Goal: Check status: Check status

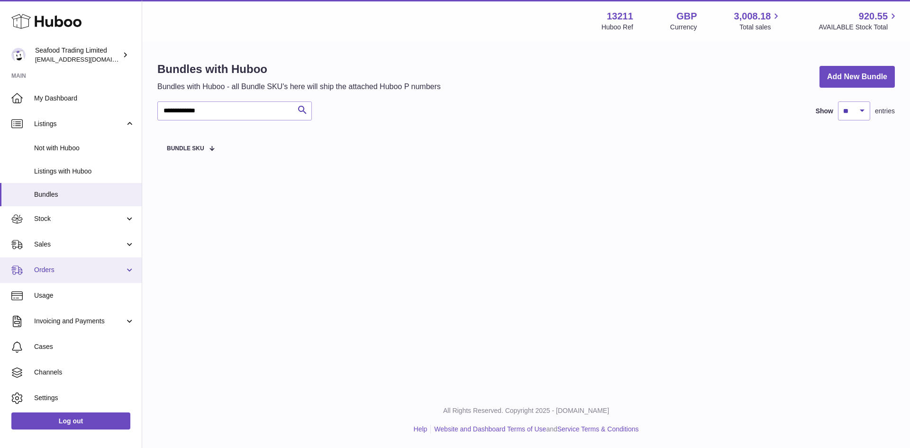
click at [82, 280] on link "Orders" at bounding box center [71, 270] width 142 height 26
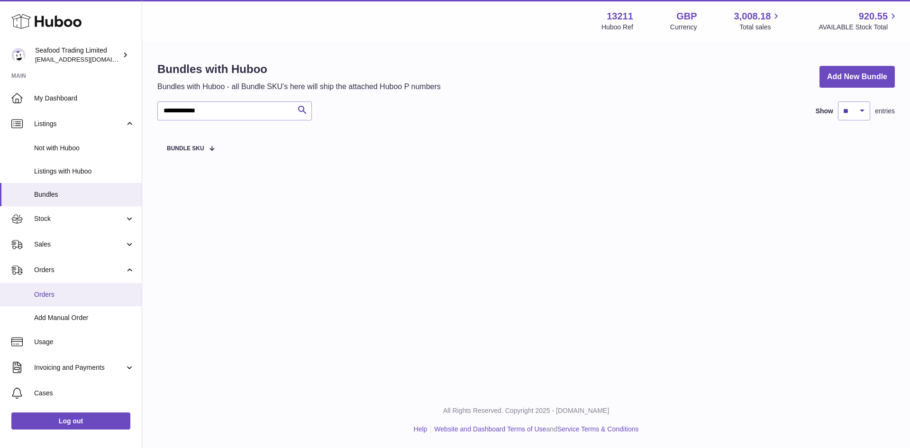
click at [54, 300] on link "Orders" at bounding box center [71, 294] width 142 height 23
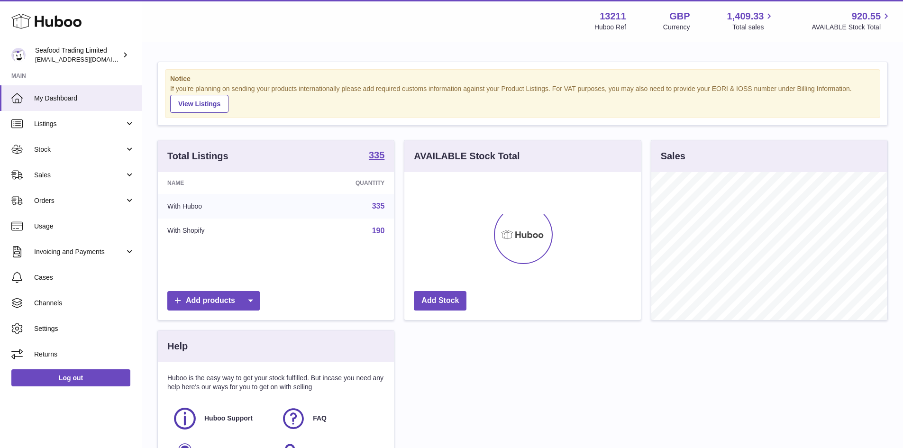
scroll to position [148, 237]
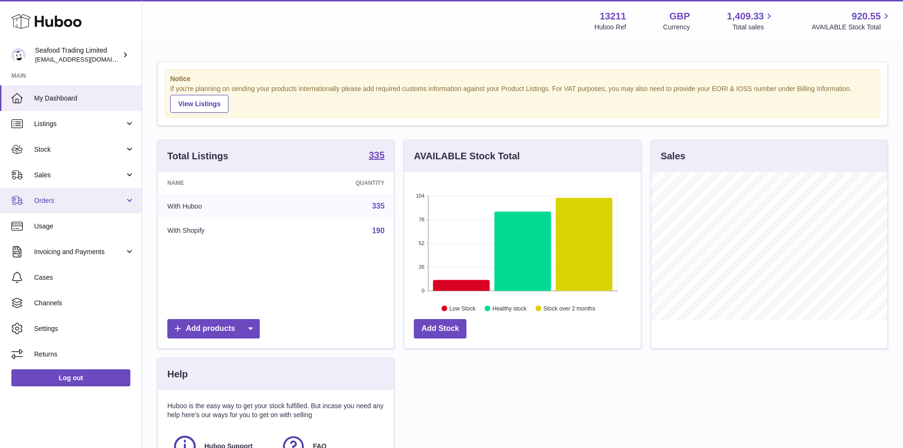
click at [55, 196] on span "Orders" at bounding box center [79, 200] width 91 height 9
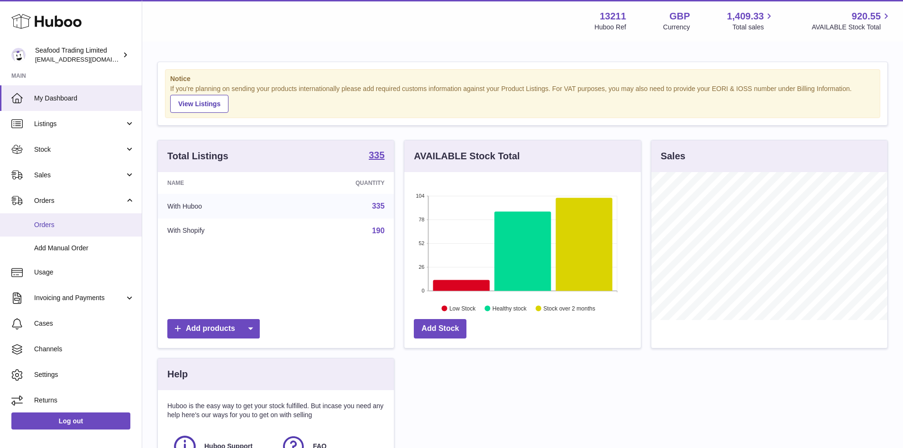
click at [45, 221] on span "Orders" at bounding box center [84, 224] width 101 height 9
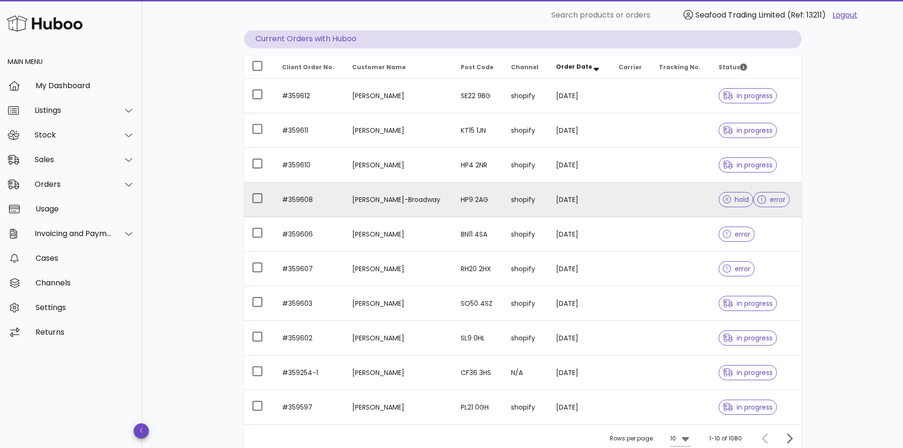
scroll to position [142, 0]
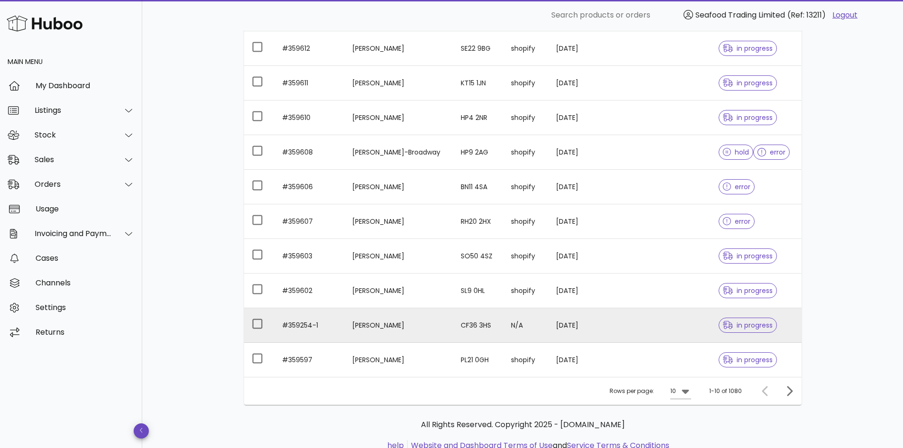
click at [292, 325] on td "#359254-1" at bounding box center [309, 325] width 71 height 35
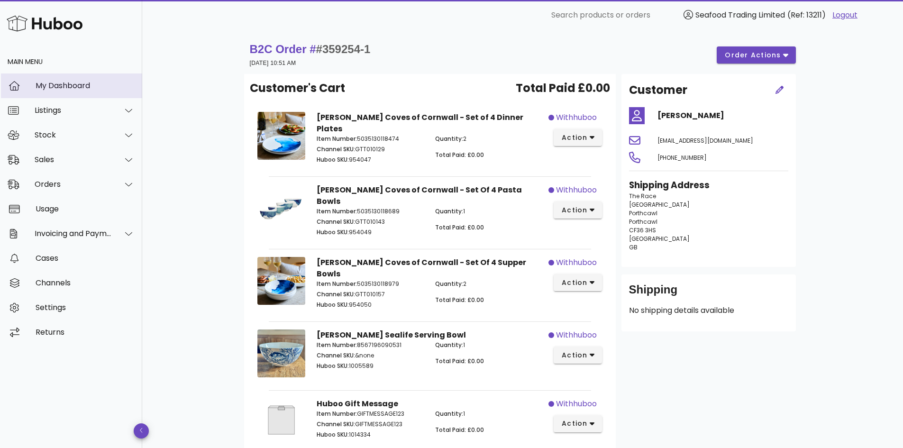
click at [64, 82] on div "My Dashboard" at bounding box center [85, 85] width 99 height 9
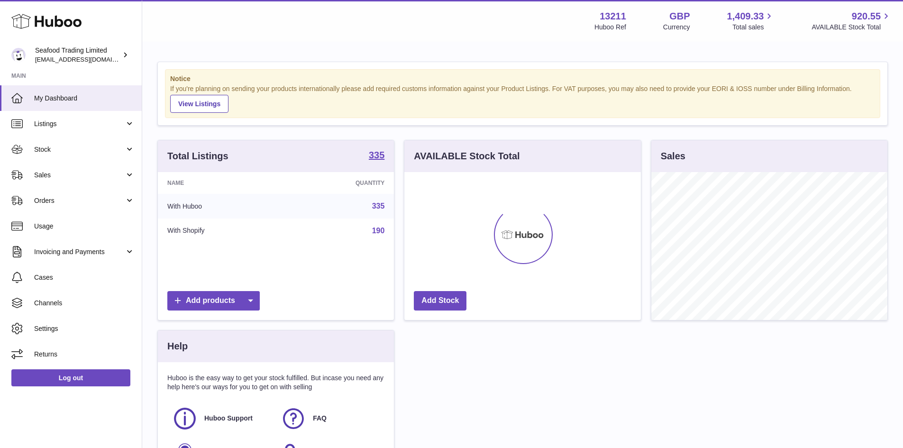
scroll to position [148, 237]
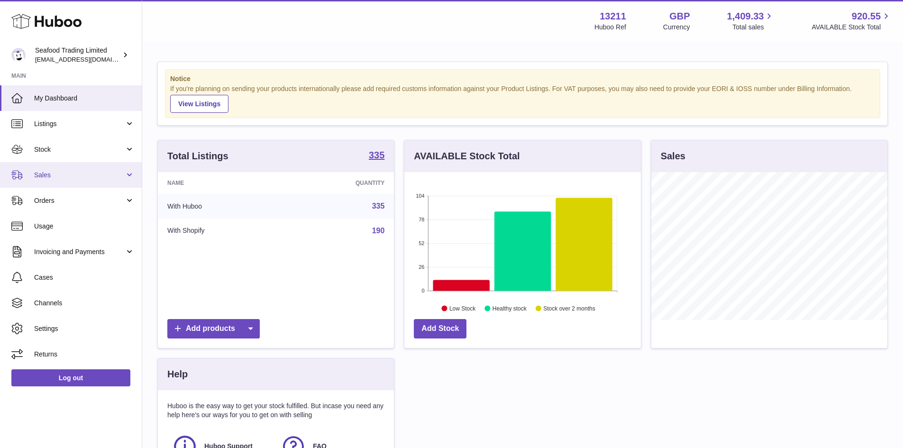
click at [52, 169] on link "Sales" at bounding box center [71, 175] width 142 height 26
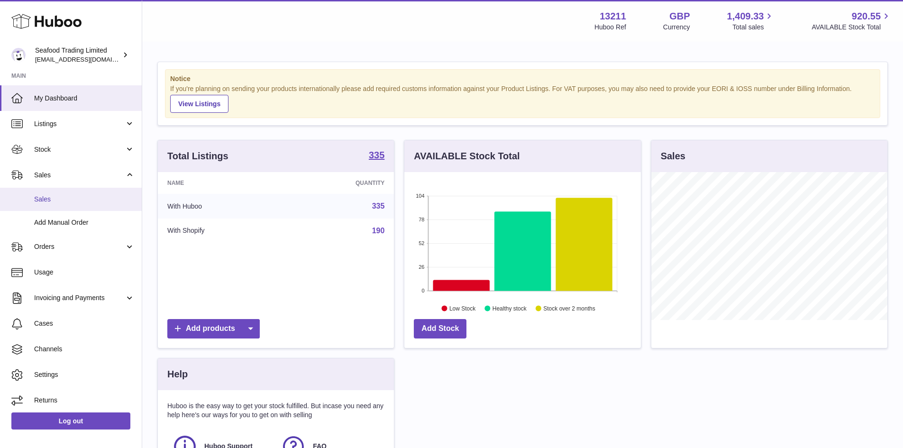
click at [59, 202] on span "Sales" at bounding box center [84, 199] width 101 height 9
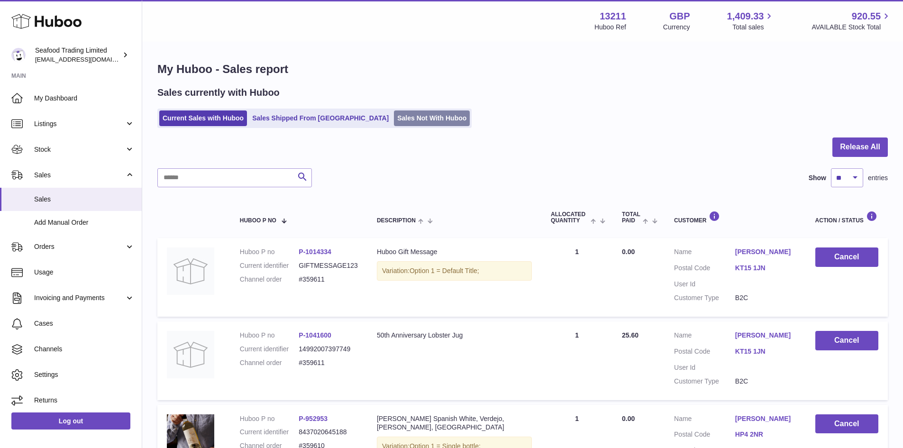
click at [394, 119] on link "Sales Not With Huboo" at bounding box center [432, 118] width 76 height 16
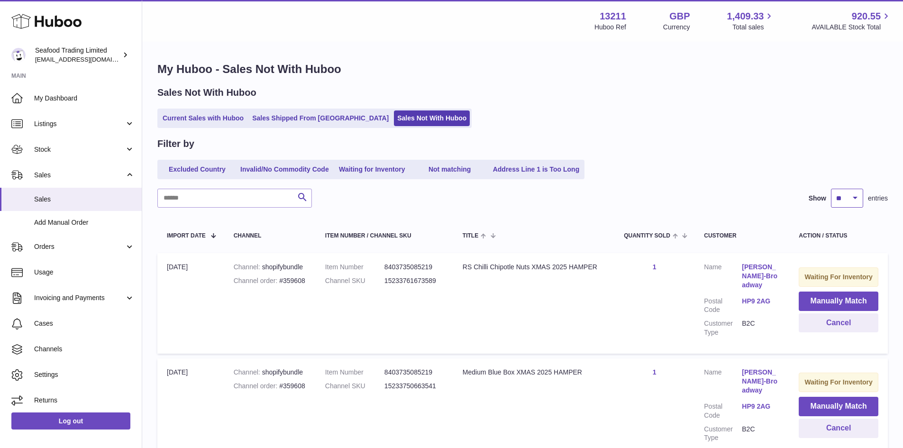
click at [852, 197] on select "** ** ** ***" at bounding box center [847, 198] width 32 height 19
select select "**"
click at [831, 189] on select "** ** ** ***" at bounding box center [847, 198] width 32 height 19
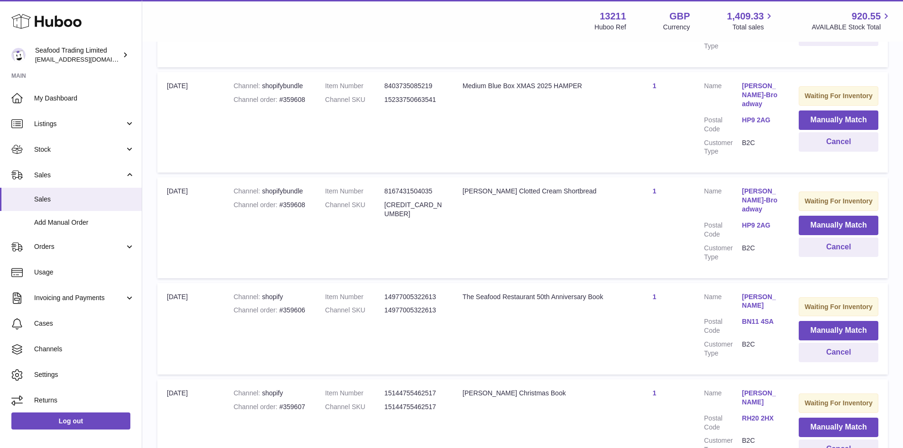
scroll to position [379, 0]
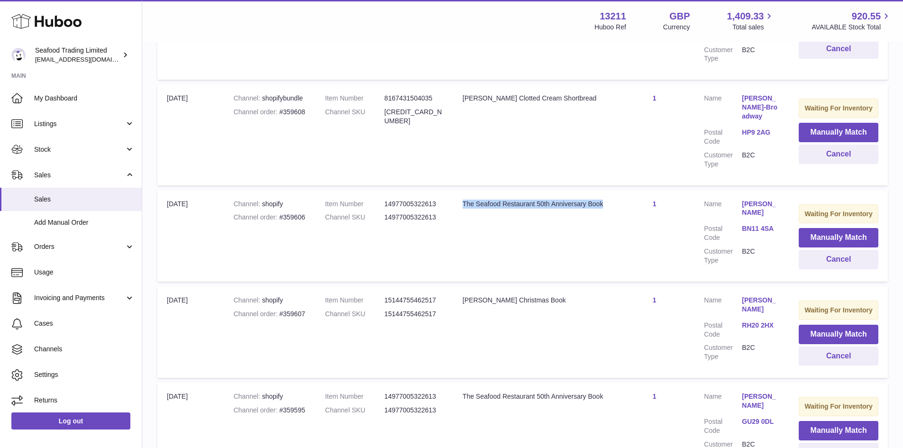
drag, startPoint x: 609, startPoint y: 206, endPoint x: 458, endPoint y: 207, distance: 150.3
click at [458, 207] on td "Title The Seafood Restaurant 50th Anniversary Book" at bounding box center [533, 235] width 161 height 91
copy div "The Seafood Restaurant 50th Anniversary Book"
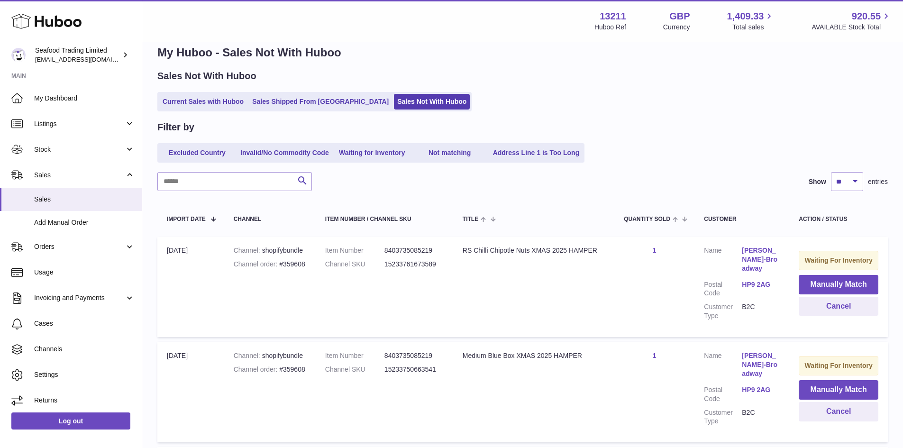
scroll to position [0, 0]
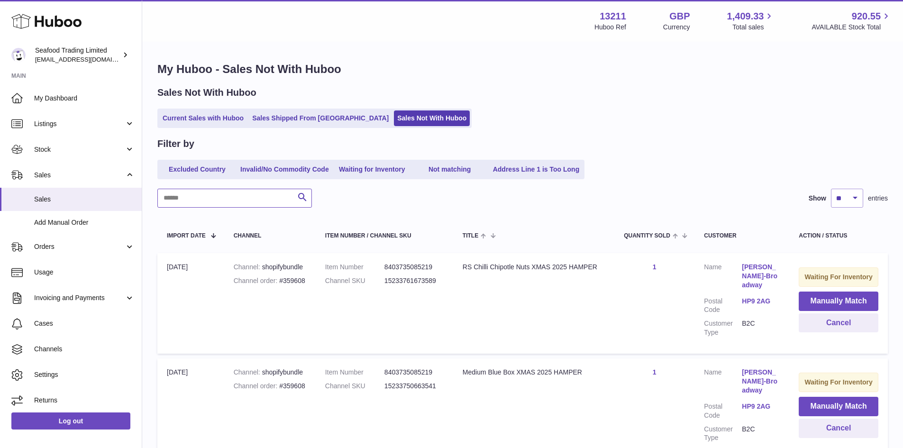
click at [210, 202] on input "text" at bounding box center [234, 198] width 155 height 19
paste input "**********"
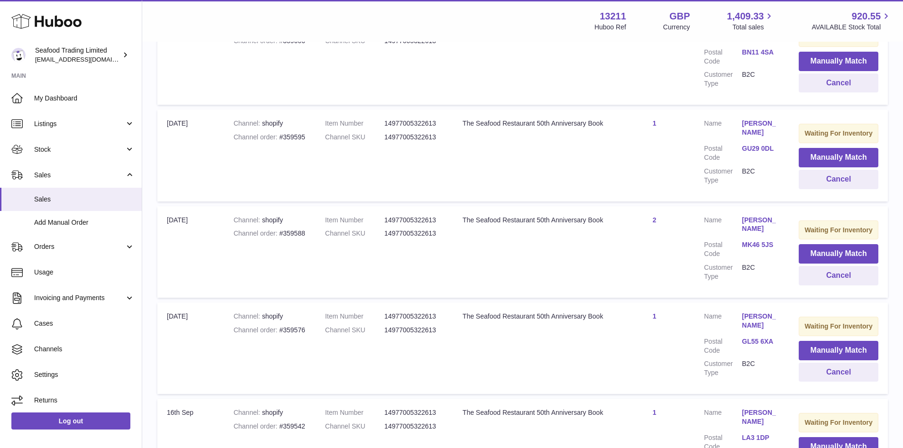
scroll to position [224, 0]
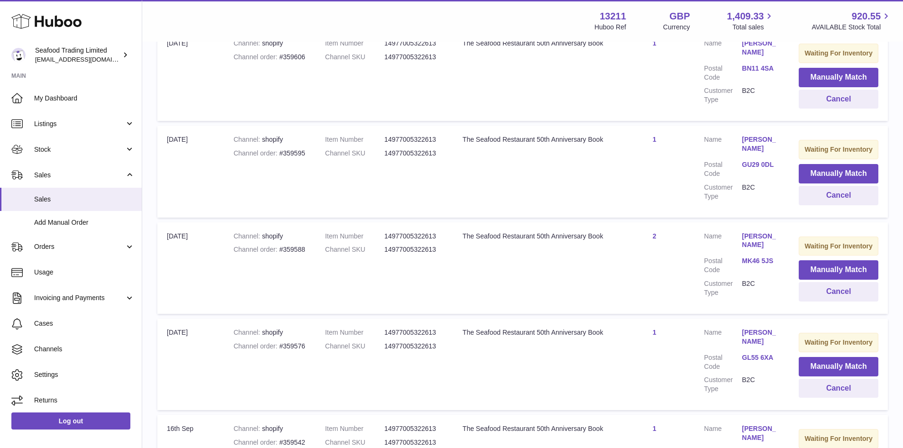
type input "**********"
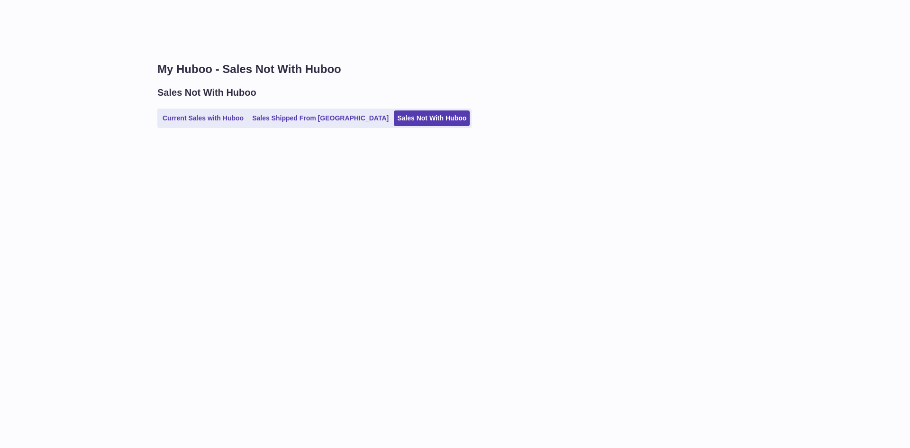
select select "**"
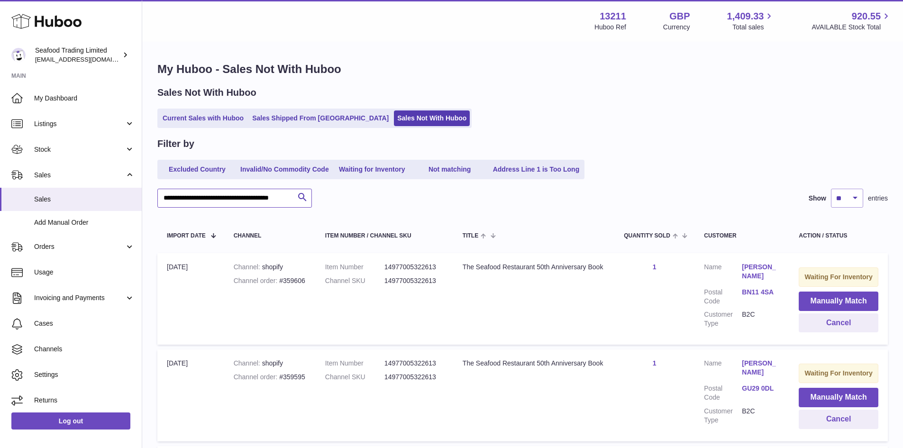
scroll to position [0, 12]
drag, startPoint x: 163, startPoint y: 197, endPoint x: 357, endPoint y: 204, distance: 194.5
click at [357, 204] on div "**********" at bounding box center [522, 198] width 731 height 19
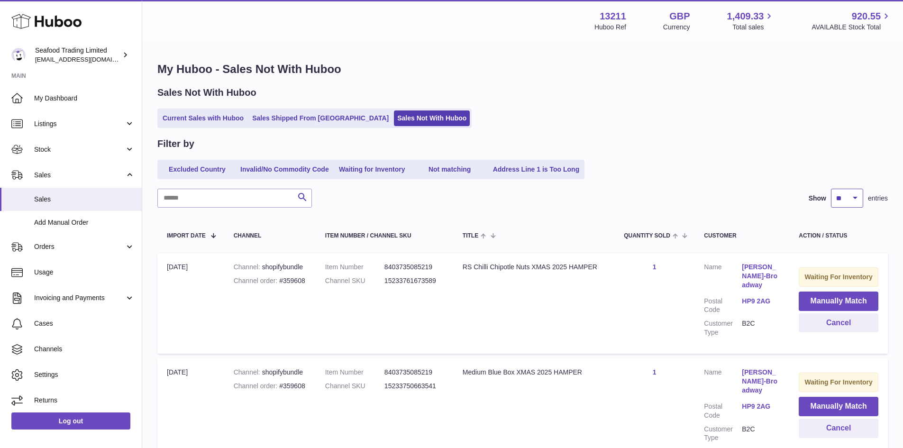
click at [832, 200] on select "** ** ** ***" at bounding box center [847, 198] width 32 height 19
select select "***"
click at [831, 189] on select "** ** ** ***" at bounding box center [847, 198] width 32 height 19
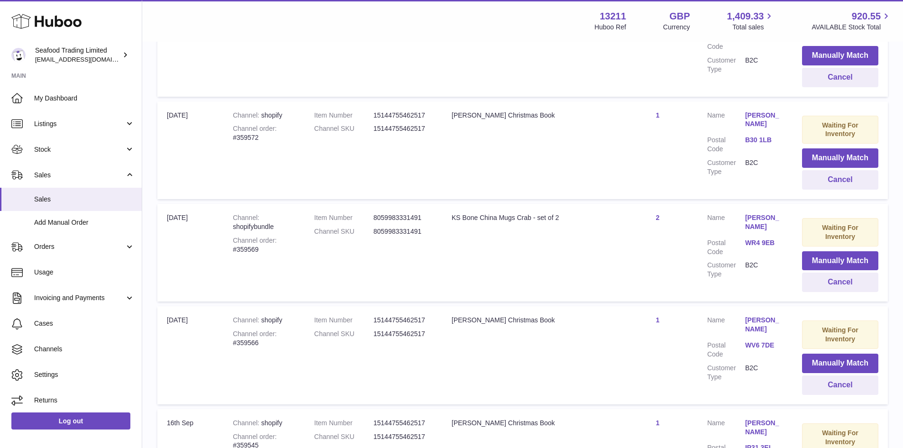
scroll to position [1612, 0]
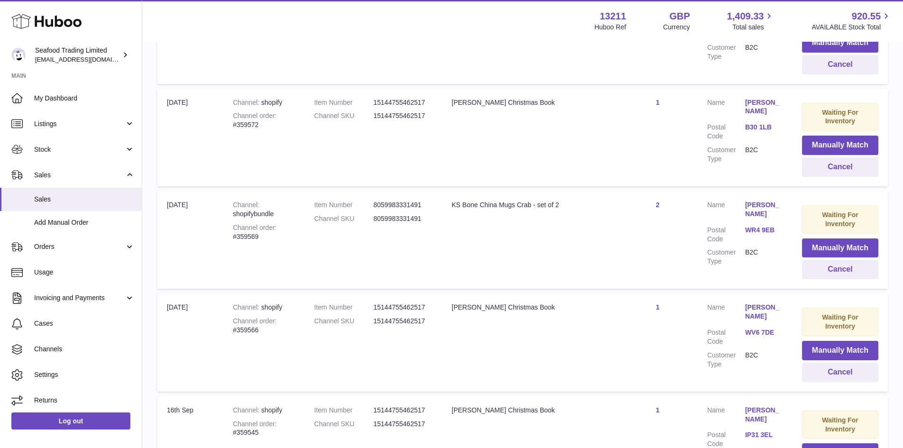
click at [247, 235] on div "Channel order #359569" at bounding box center [264, 232] width 63 height 18
copy div "359569"
click at [837, 265] on button "Cancel" at bounding box center [840, 269] width 76 height 19
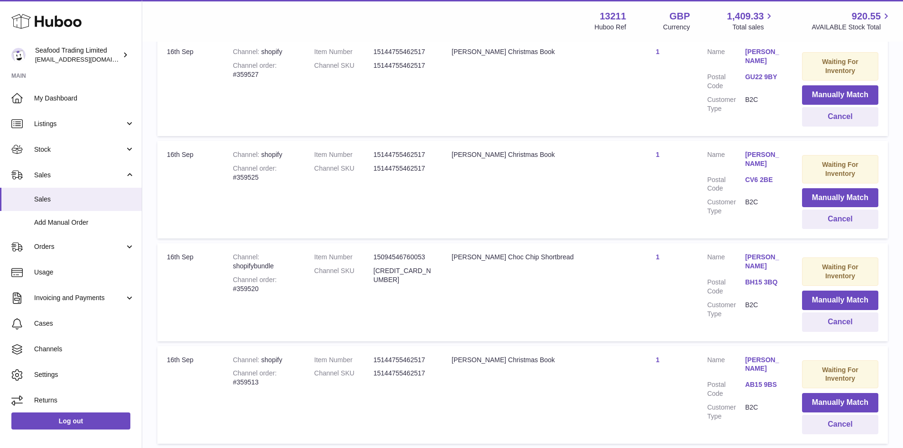
scroll to position [2228, 0]
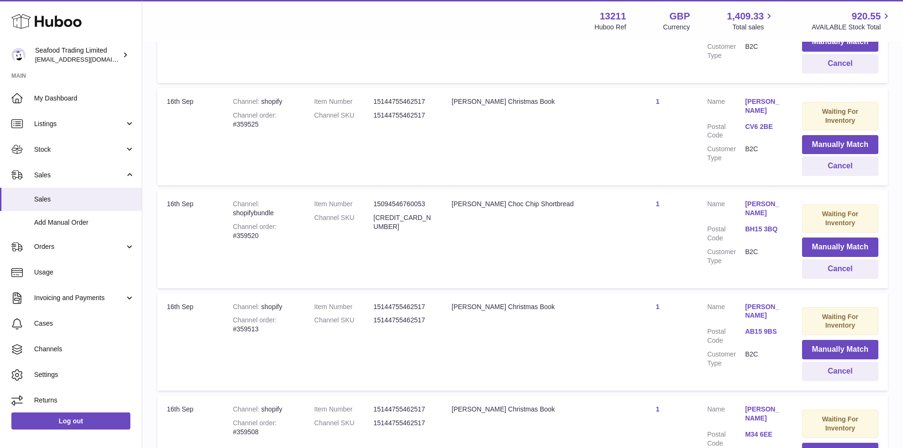
click at [250, 234] on div "Channel order #359520" at bounding box center [264, 231] width 63 height 18
copy div "359520"
click at [828, 239] on button "Manually Match" at bounding box center [840, 247] width 76 height 19
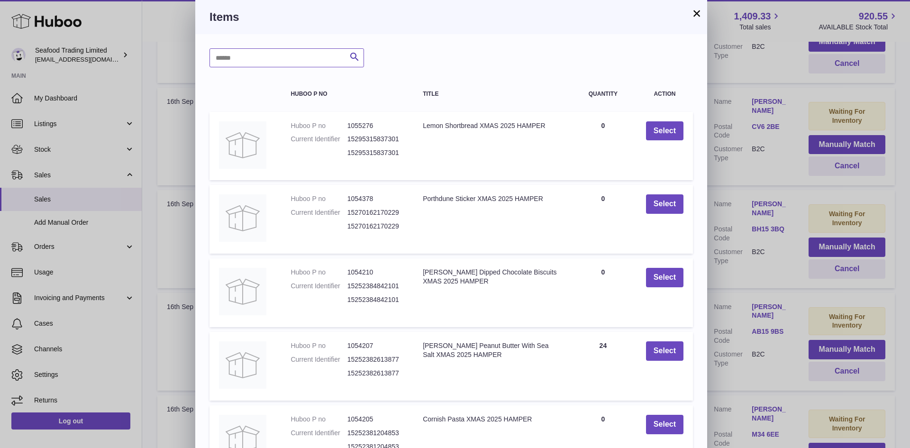
click at [269, 64] on input "text" at bounding box center [287, 57] width 155 height 19
click at [357, 53] on icon "submit" at bounding box center [354, 57] width 11 height 12
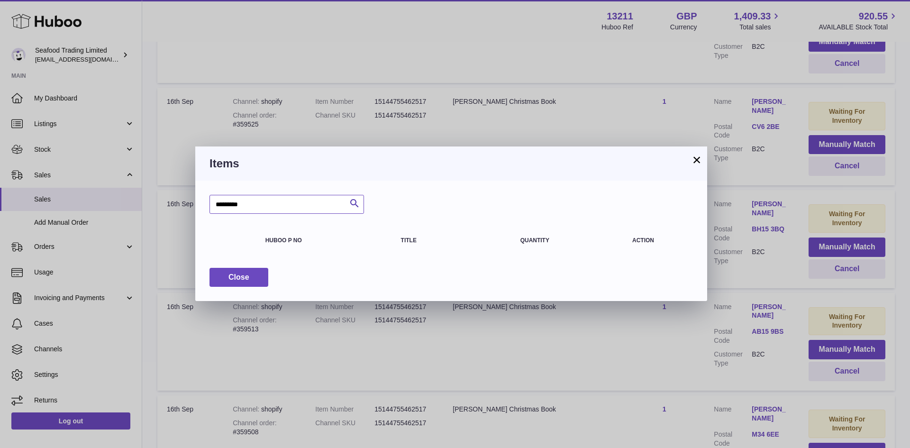
click at [226, 204] on input "*********" at bounding box center [287, 204] width 155 height 19
click at [228, 203] on input "*********" at bounding box center [287, 204] width 155 height 19
click at [349, 207] on icon "submit" at bounding box center [354, 204] width 11 height 12
paste input "**********"
drag, startPoint x: 251, startPoint y: 205, endPoint x: 211, endPoint y: 207, distance: 39.4
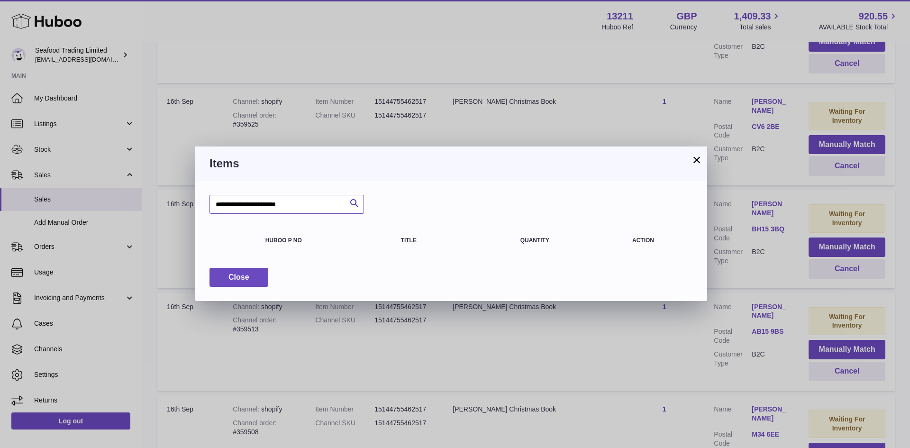
click at [211, 207] on input "**********" at bounding box center [287, 204] width 155 height 19
click at [352, 204] on icon "submit" at bounding box center [354, 204] width 11 height 12
click at [233, 204] on input "**********" at bounding box center [287, 204] width 155 height 19
type input "**********"
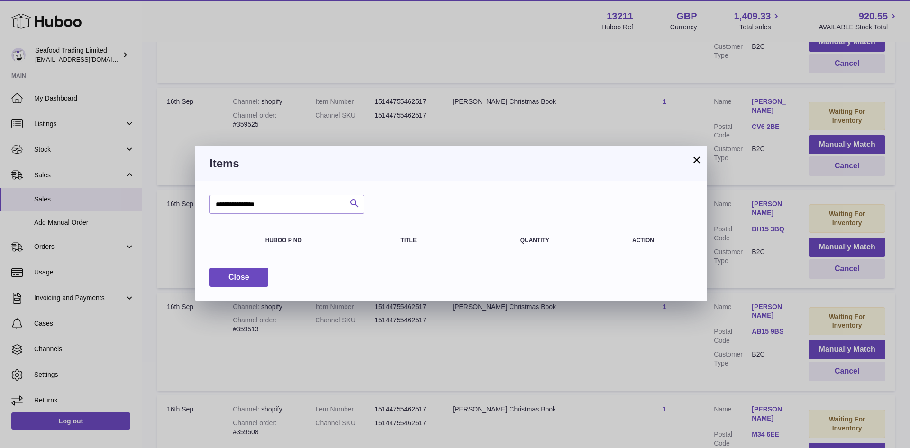
click at [353, 201] on icon "submit" at bounding box center [354, 204] width 11 height 12
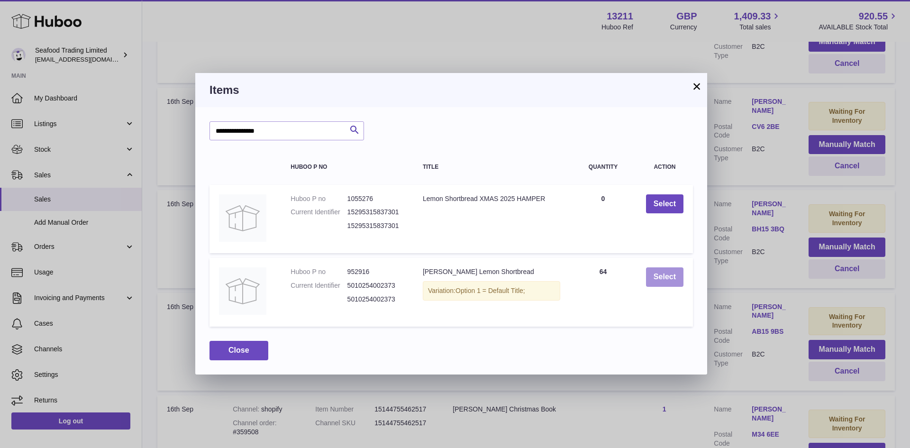
click at [662, 284] on button "Select" at bounding box center [664, 276] width 37 height 19
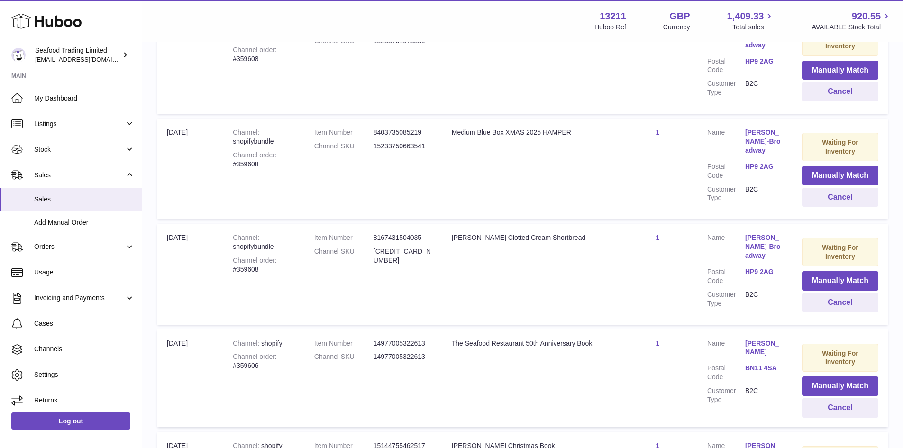
scroll to position [0, 0]
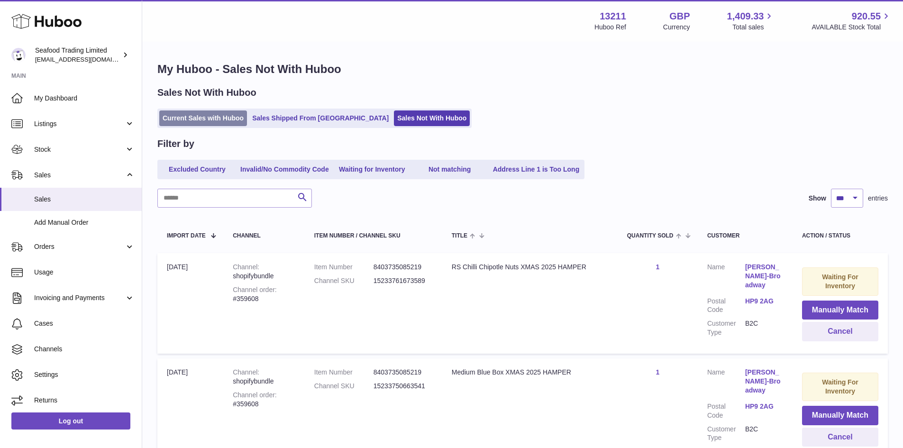
click at [206, 118] on link "Current Sales with Huboo" at bounding box center [203, 118] width 88 height 16
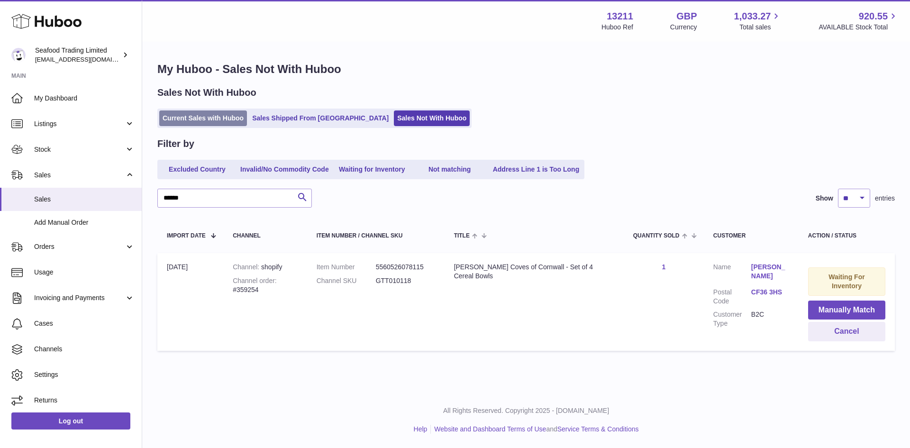
click at [210, 120] on link "Current Sales with Huboo" at bounding box center [203, 118] width 88 height 16
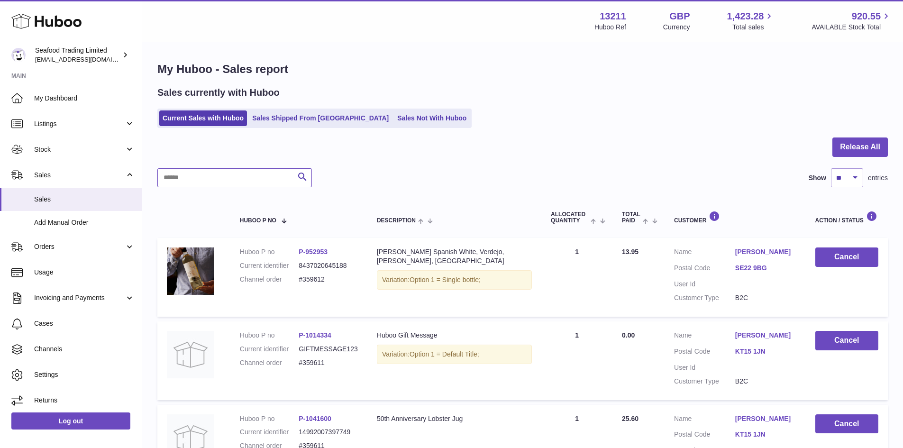
click at [195, 183] on input "text" at bounding box center [234, 177] width 155 height 19
paste input "******"
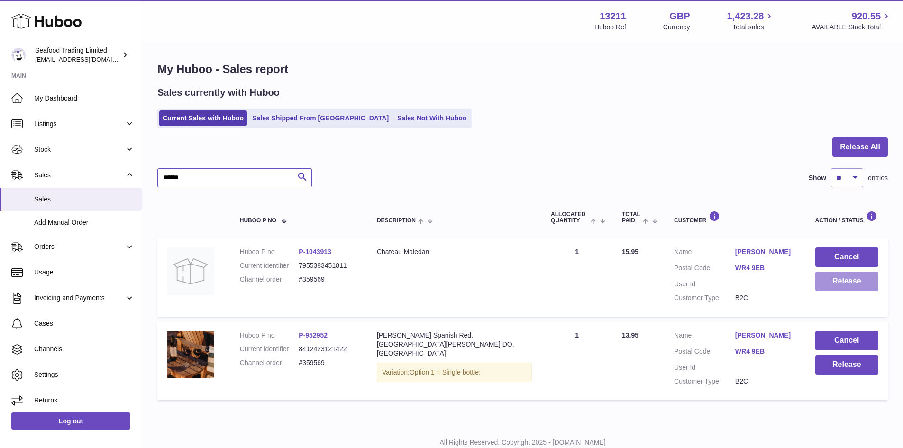
type input "******"
click at [831, 281] on button "Release" at bounding box center [846, 281] width 63 height 19
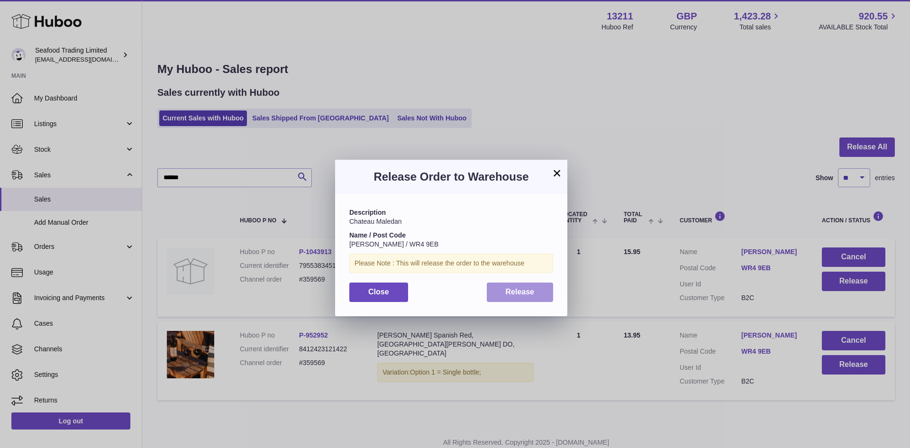
click at [506, 292] on span "Release" at bounding box center [520, 292] width 29 height 8
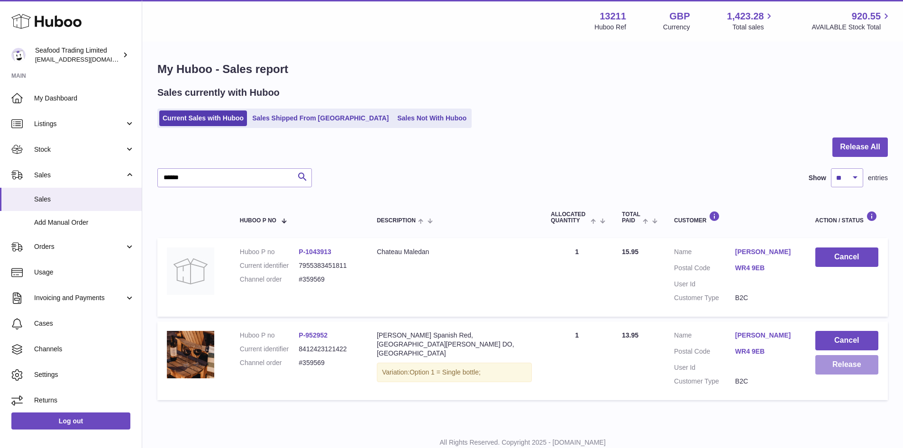
click at [839, 368] on button "Release" at bounding box center [846, 364] width 63 height 19
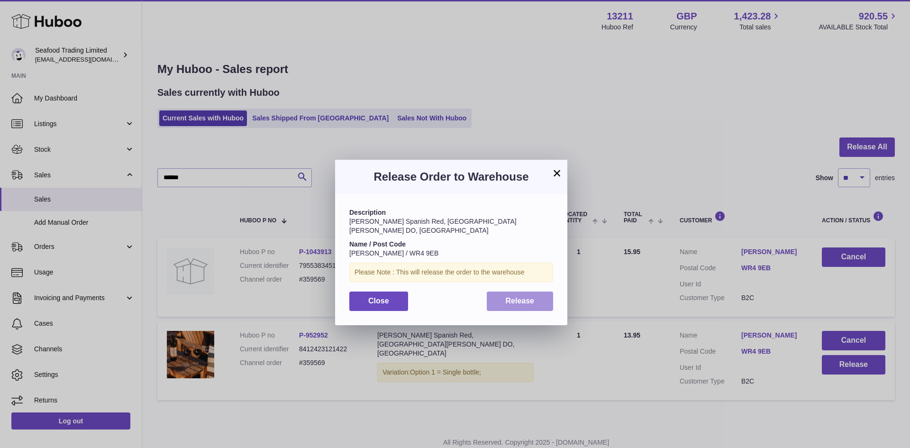
click at [521, 297] on span "Release" at bounding box center [520, 301] width 29 height 8
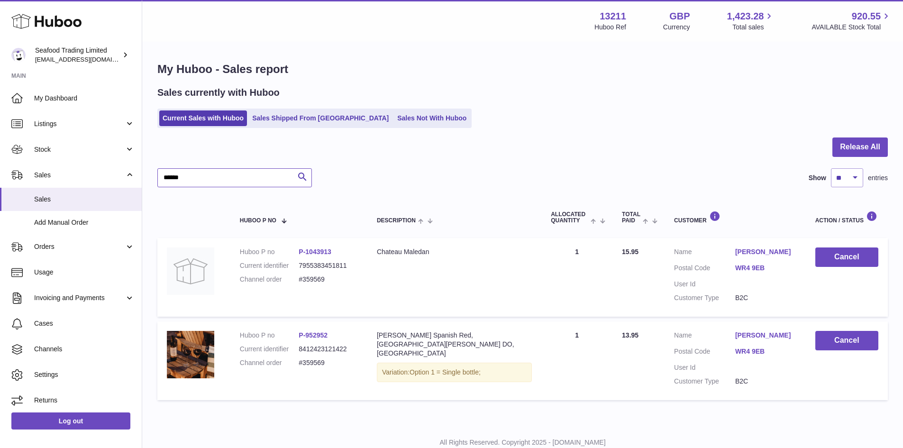
drag, startPoint x: 193, startPoint y: 174, endPoint x: 152, endPoint y: 183, distance: 42.7
click at [152, 183] on div "My Huboo - Sales report Sales currently with Huboo Current Sales with Huboo Sal…" at bounding box center [522, 233] width 761 height 381
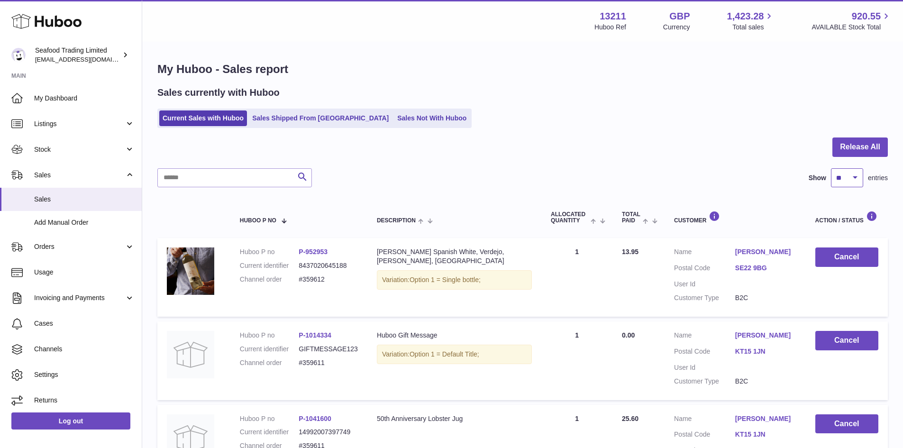
click at [848, 175] on select "** ** ** ***" at bounding box center [847, 177] width 32 height 19
select select "***"
click at [831, 168] on select "** ** ** ***" at bounding box center [847, 177] width 32 height 19
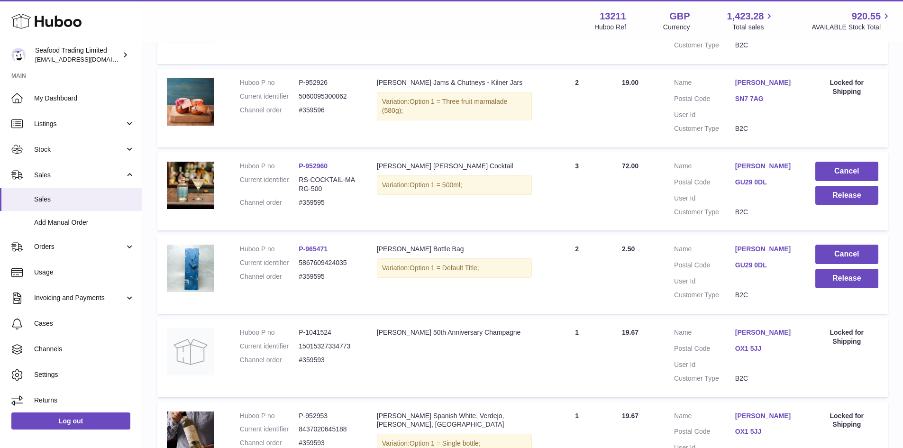
scroll to position [1991, 0]
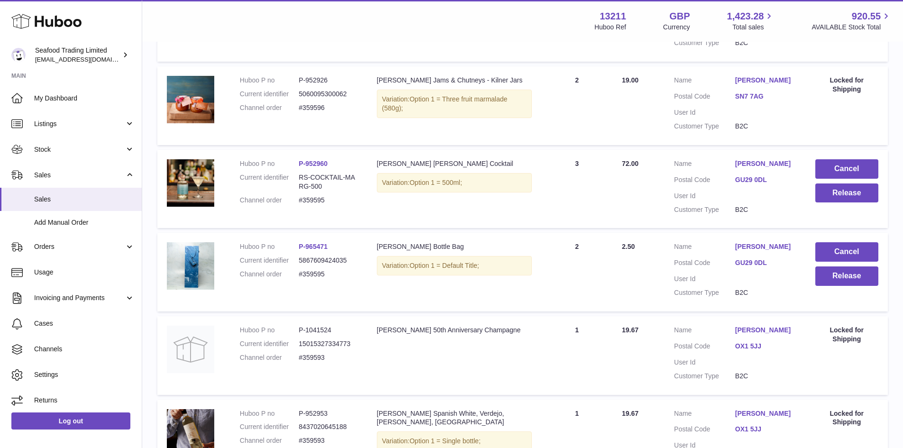
click at [316, 201] on dd "#359595" at bounding box center [328, 200] width 59 height 9
copy dd "359595"
click at [859, 192] on button "Release" at bounding box center [846, 192] width 63 height 19
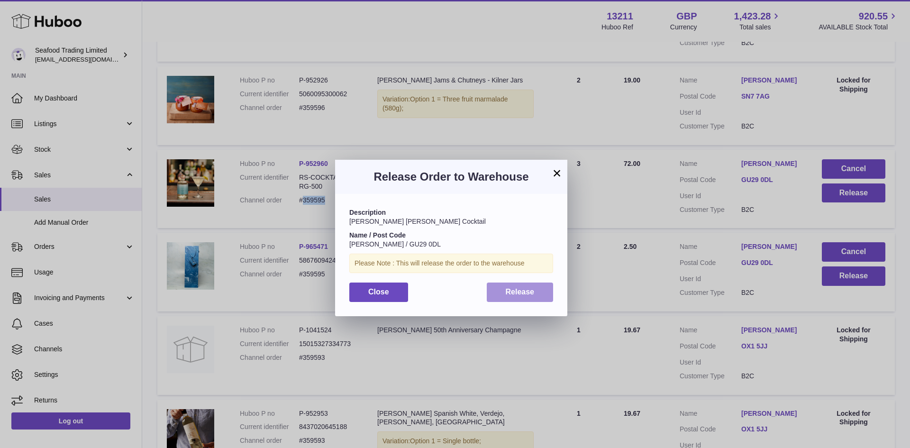
click at [504, 288] on button "Release" at bounding box center [520, 292] width 67 height 19
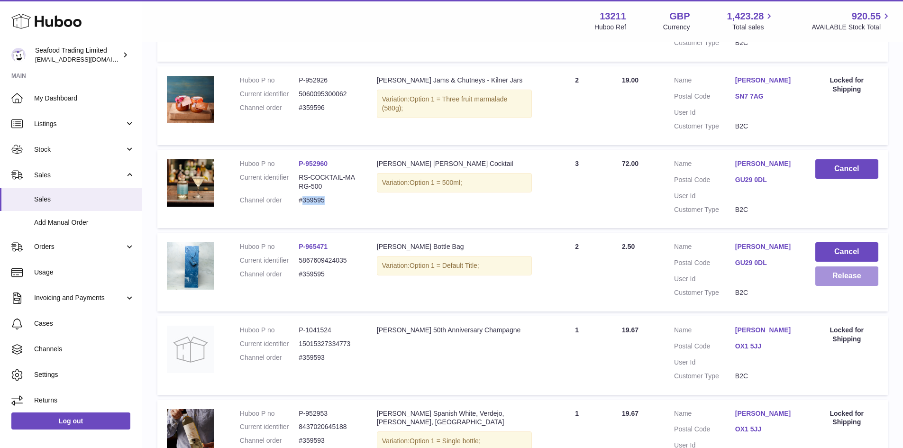
click at [848, 279] on button "Release" at bounding box center [846, 275] width 63 height 19
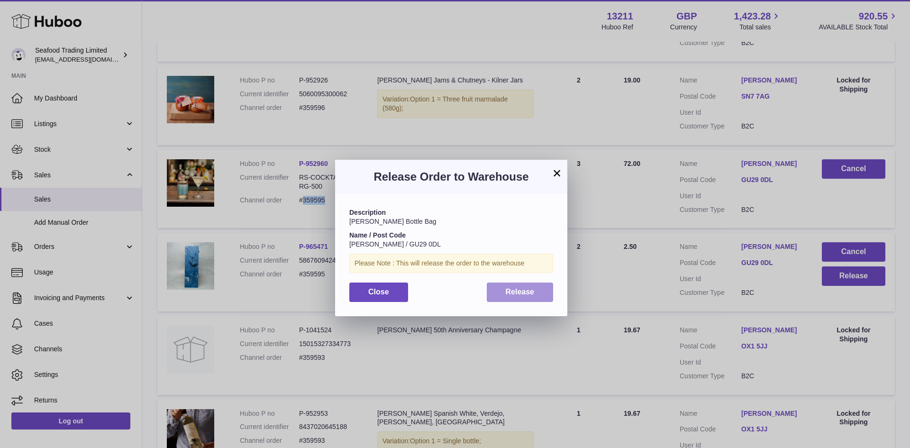
click at [508, 297] on button "Release" at bounding box center [520, 292] width 67 height 19
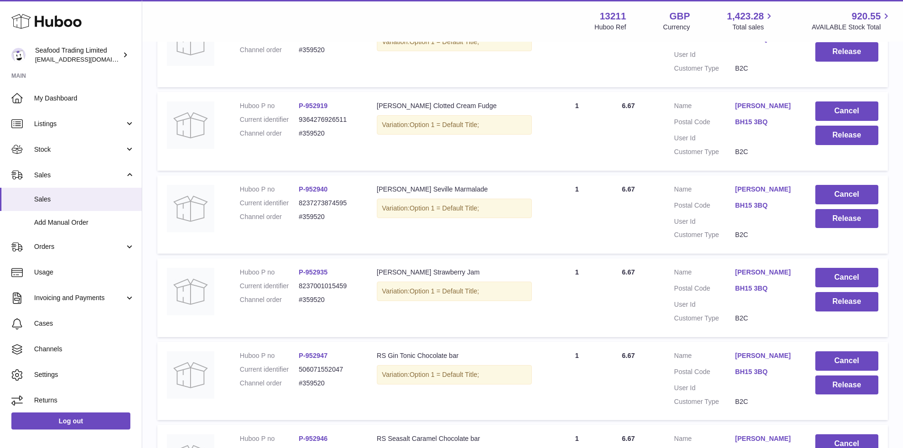
scroll to position [5736, 0]
click at [317, 211] on dd "#359520" at bounding box center [328, 215] width 59 height 9
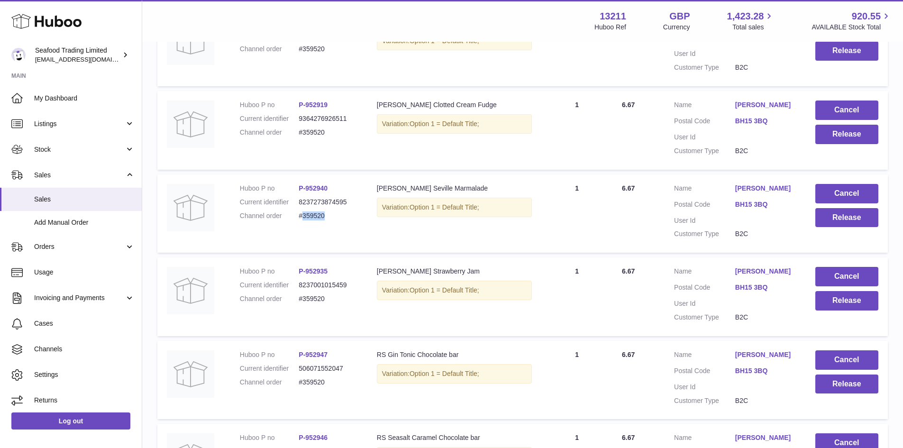
click at [317, 211] on dd "#359520" at bounding box center [328, 215] width 59 height 9
copy dd "359520"
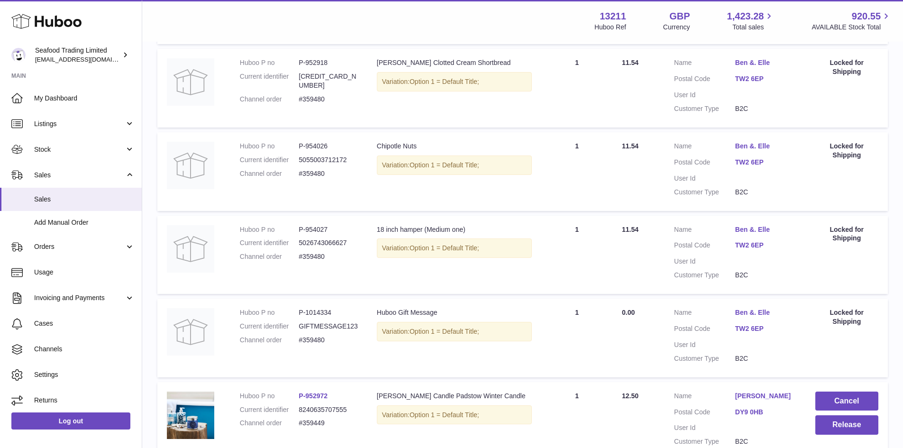
scroll to position [7585, 0]
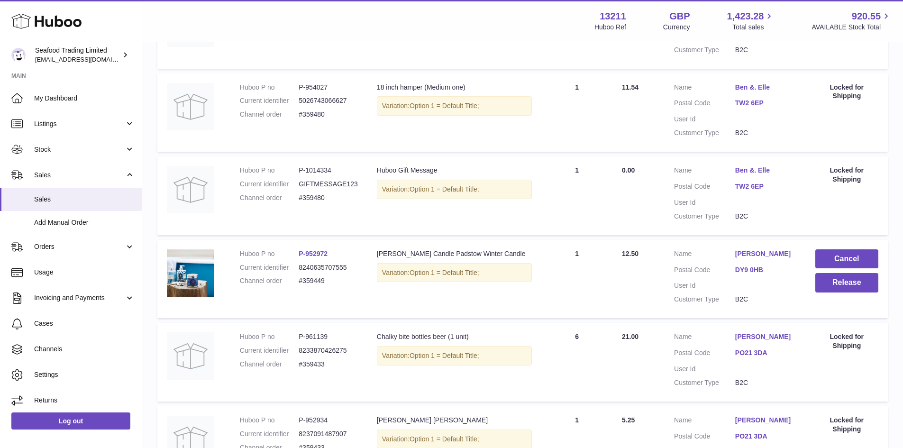
click at [315, 276] on dd "#359449" at bounding box center [328, 280] width 59 height 9
copy dd "359449"
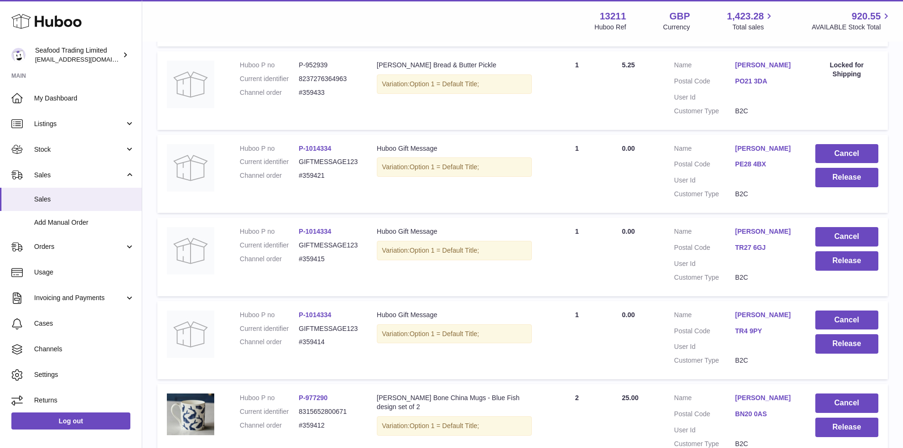
scroll to position [8249, 0]
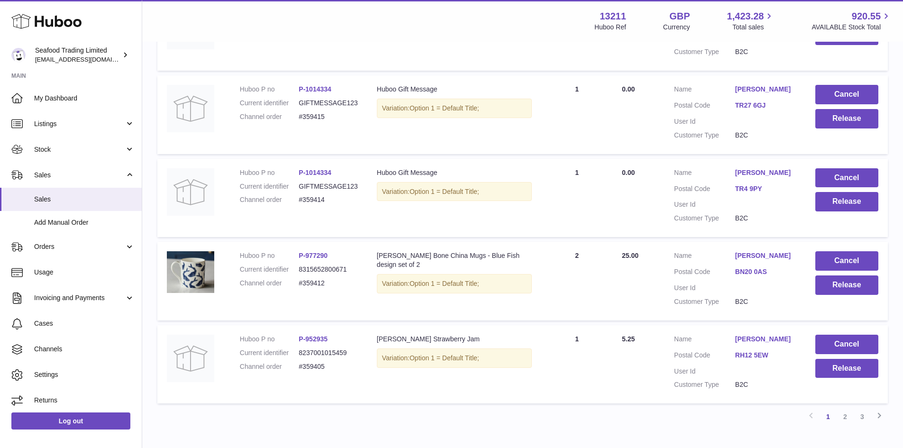
click at [311, 279] on dd "#359412" at bounding box center [328, 283] width 59 height 9
copy dd "359412"
click at [844, 275] on button "Release" at bounding box center [846, 284] width 63 height 19
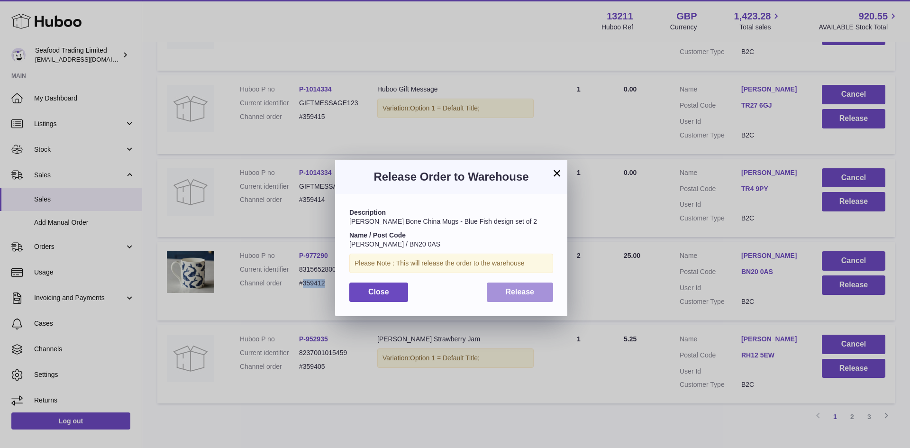
click at [540, 301] on button "Release" at bounding box center [520, 292] width 67 height 19
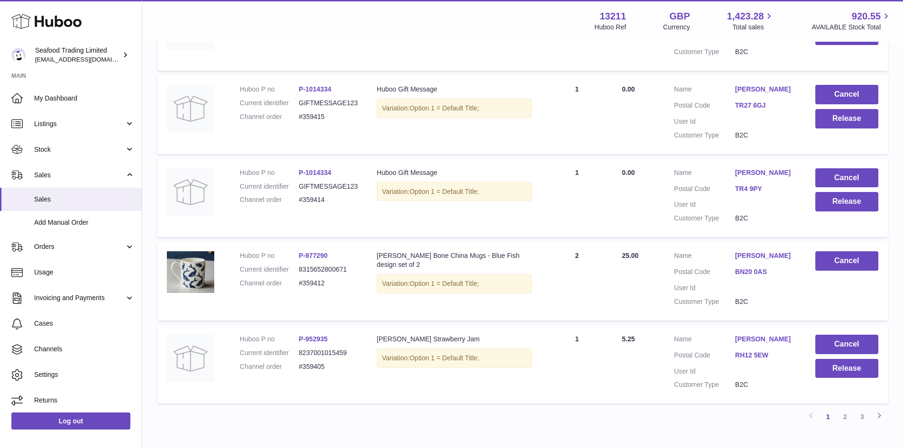
click at [312, 362] on dd "#359405" at bounding box center [328, 366] width 59 height 9
copy dd "359405"
click at [850, 408] on link "2" at bounding box center [845, 416] width 17 height 17
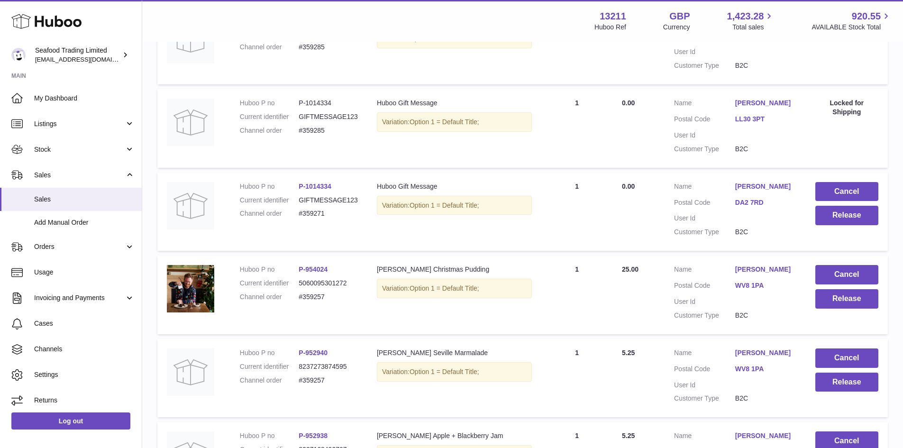
scroll to position [2081, 0]
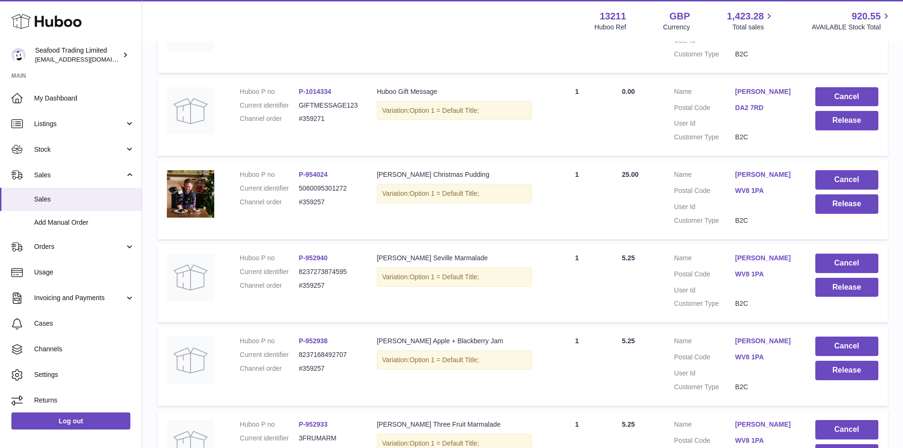
click at [311, 207] on dd "#359257" at bounding box center [328, 202] width 59 height 9
copy dd "359257"
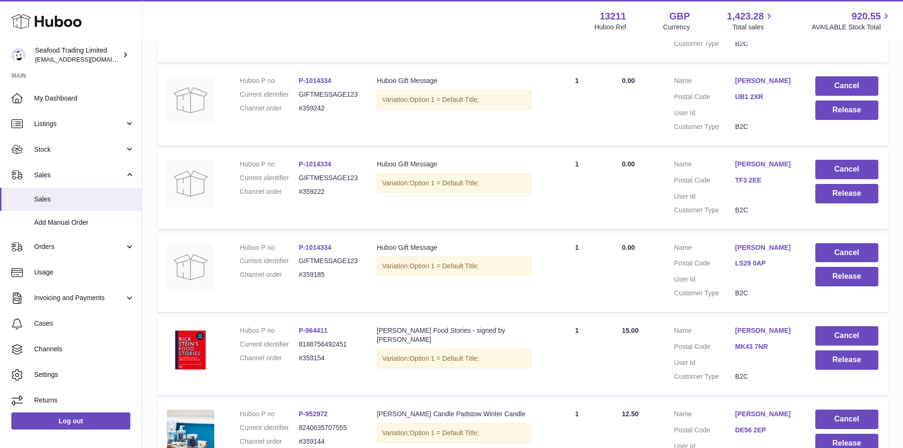
scroll to position [2650, 0]
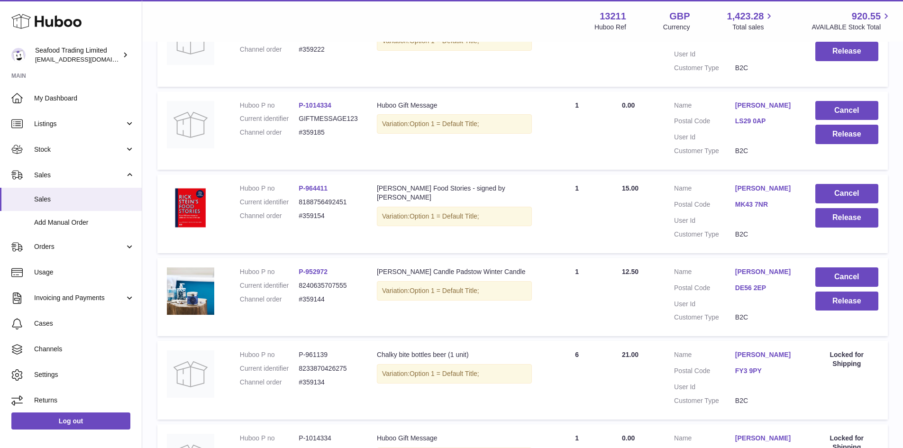
click at [314, 220] on dd "#359154" at bounding box center [328, 215] width 59 height 9
copy dd "359154"
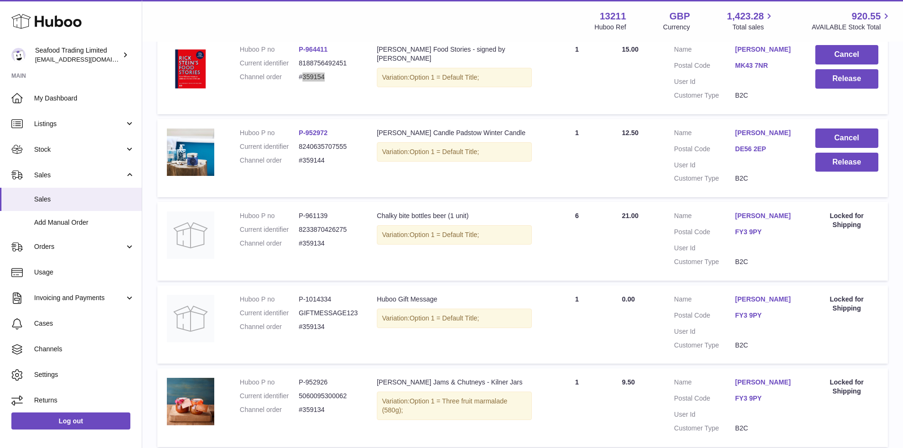
scroll to position [2792, 0]
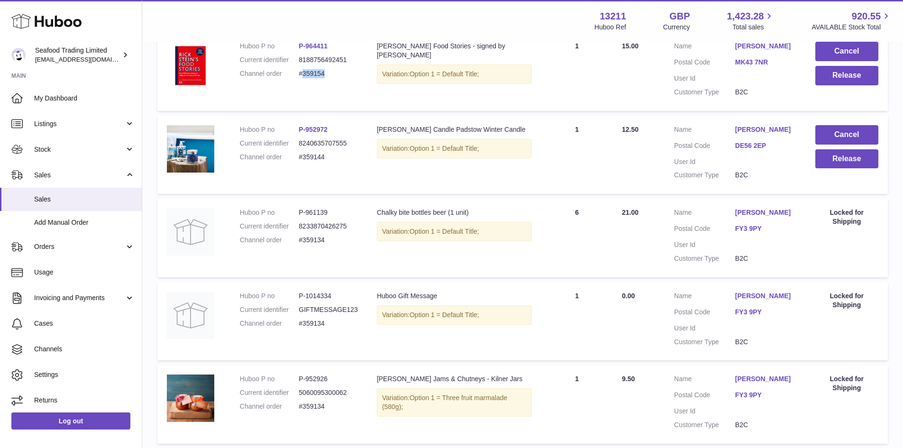
click at [314, 162] on dd "#359144" at bounding box center [328, 157] width 59 height 9
copy dd "359144"
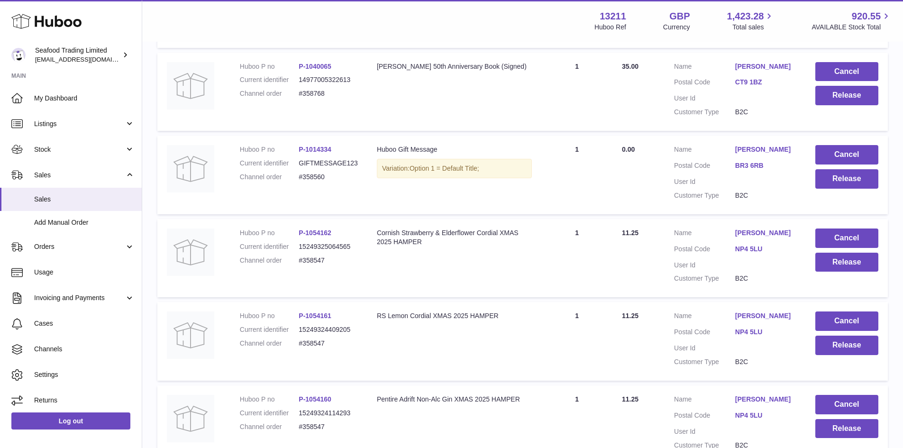
scroll to position [5305, 0]
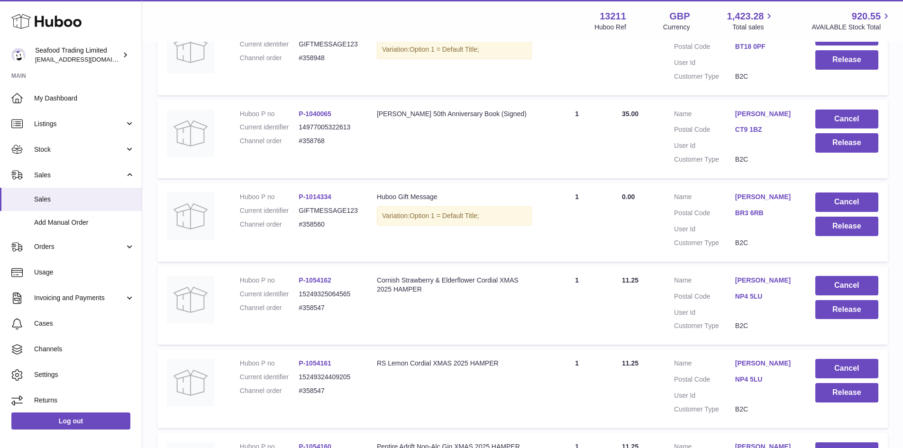
click at [311, 146] on dd "#358768" at bounding box center [328, 141] width 59 height 9
copy dd "358768"
click at [865, 153] on button "Release" at bounding box center [846, 142] width 63 height 19
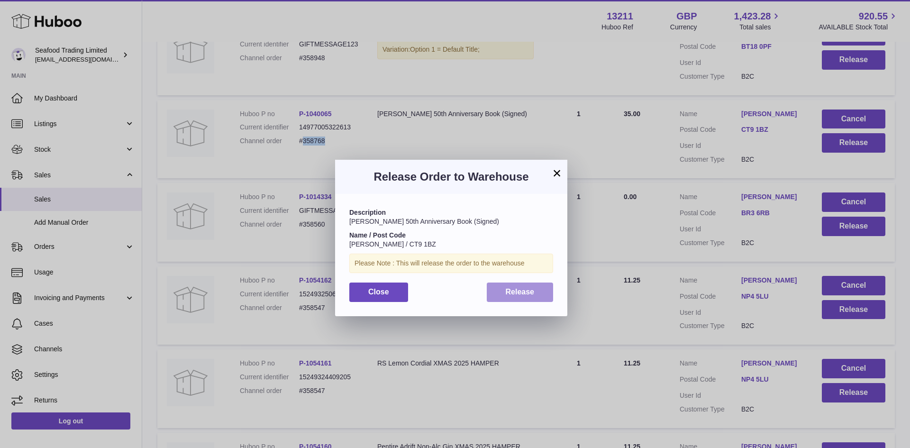
click at [520, 295] on span "Release" at bounding box center [520, 292] width 29 height 8
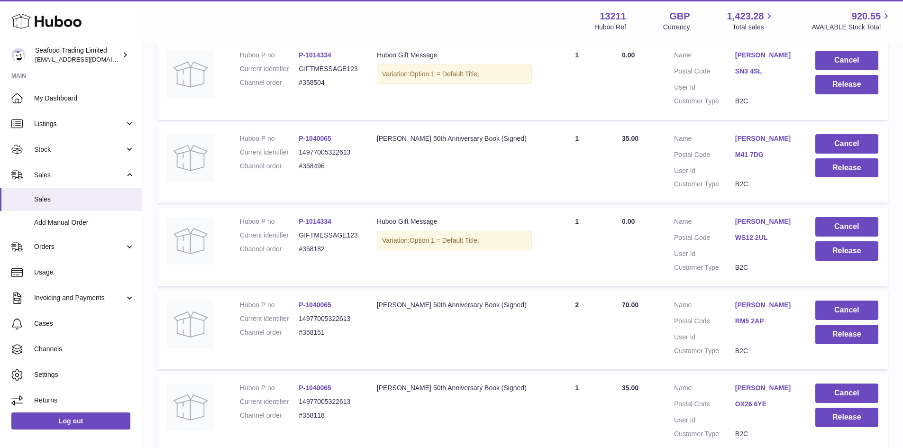
scroll to position [6253, 0]
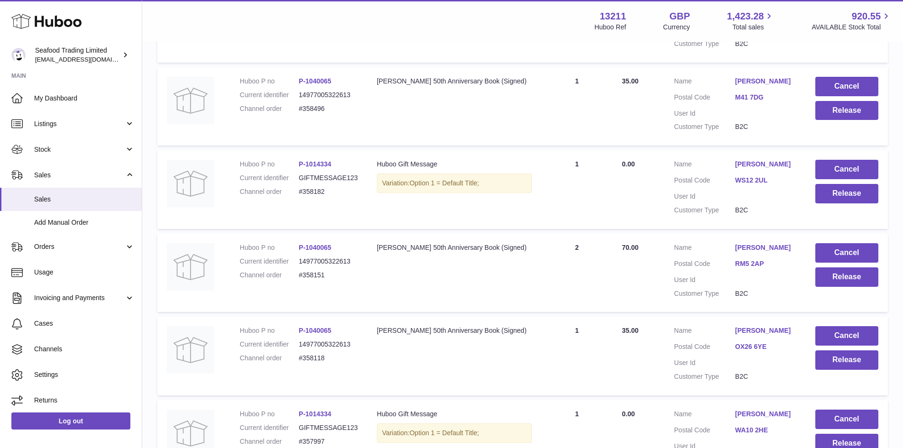
click at [314, 113] on dd "#358496" at bounding box center [328, 108] width 59 height 9
copy dd "358496"
click at [856, 120] on button "Release" at bounding box center [846, 110] width 63 height 19
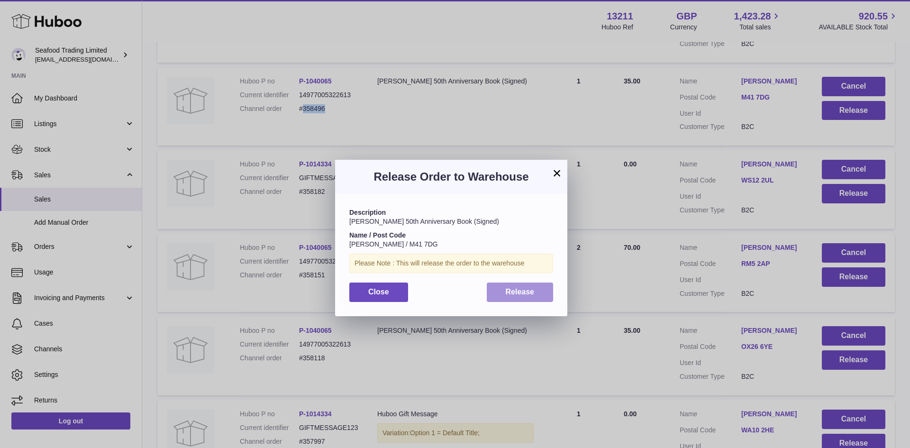
click at [524, 289] on span "Release" at bounding box center [520, 292] width 29 height 8
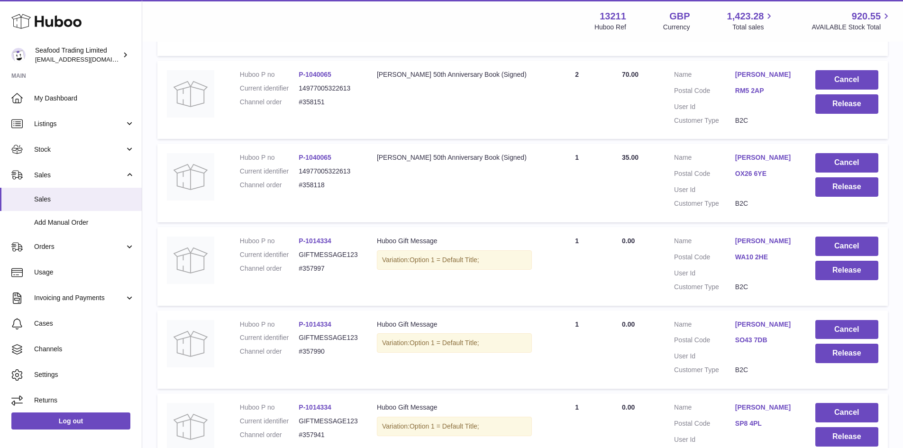
scroll to position [6443, 0]
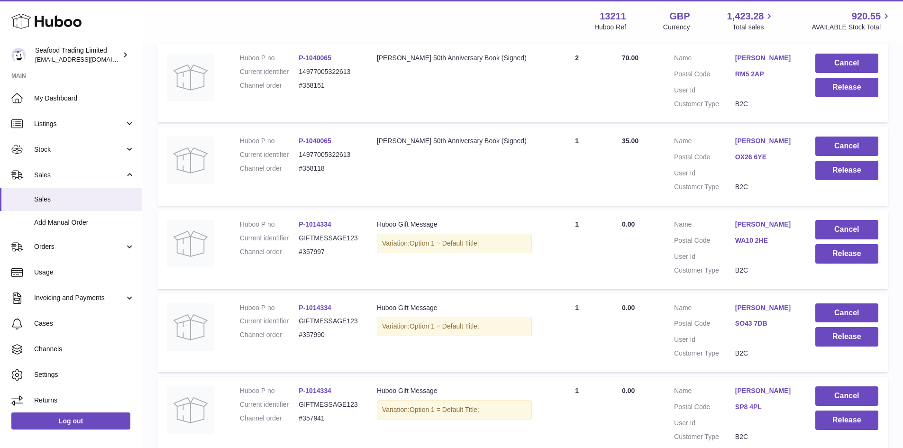
click at [317, 90] on dd "#358151" at bounding box center [328, 85] width 59 height 9
click at [836, 97] on button "Release" at bounding box center [846, 87] width 63 height 19
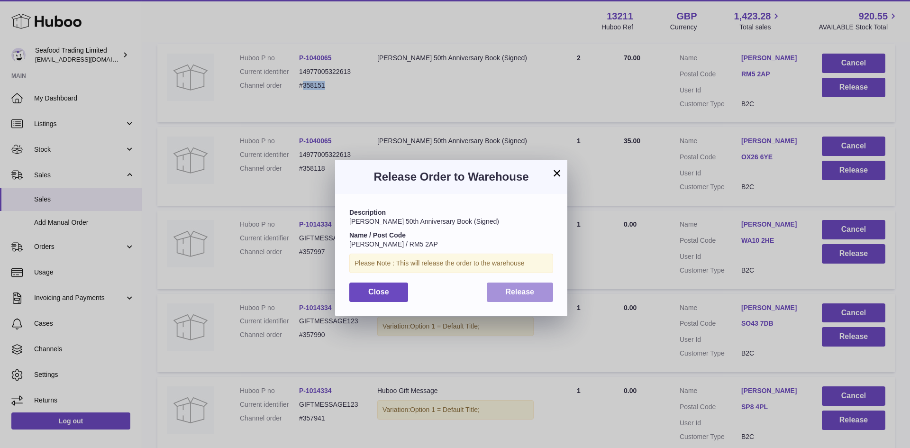
click at [536, 293] on button "Release" at bounding box center [520, 292] width 67 height 19
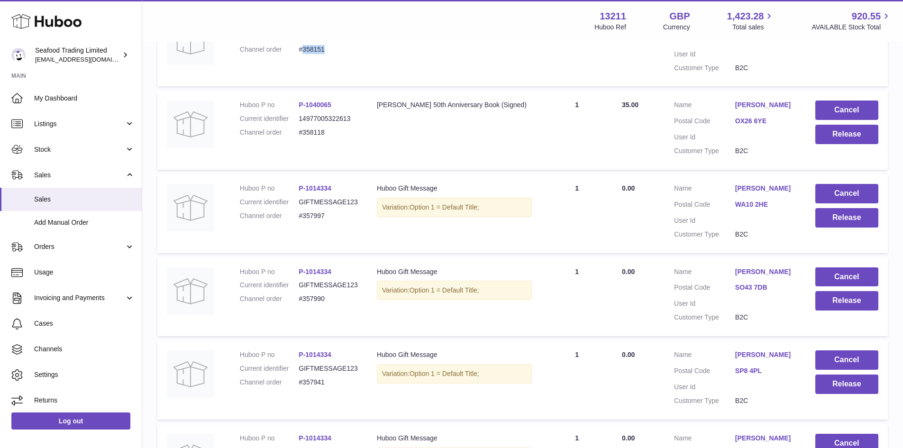
scroll to position [6585, 0]
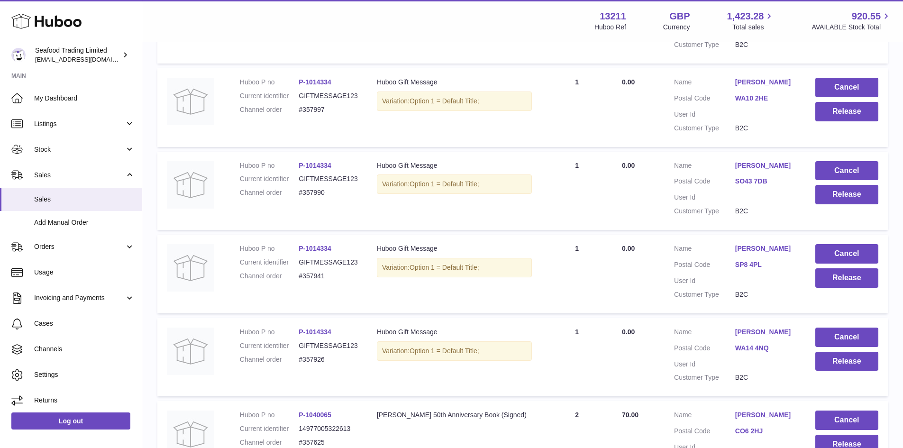
click at [313, 31] on dd "#358118" at bounding box center [328, 26] width 59 height 9
click at [827, 38] on button "Release" at bounding box center [846, 27] width 63 height 19
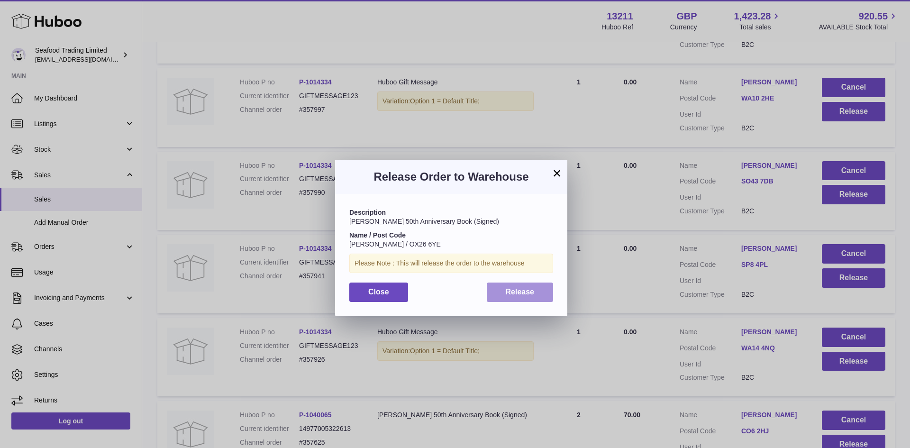
click at [507, 296] on button "Release" at bounding box center [520, 292] width 67 height 19
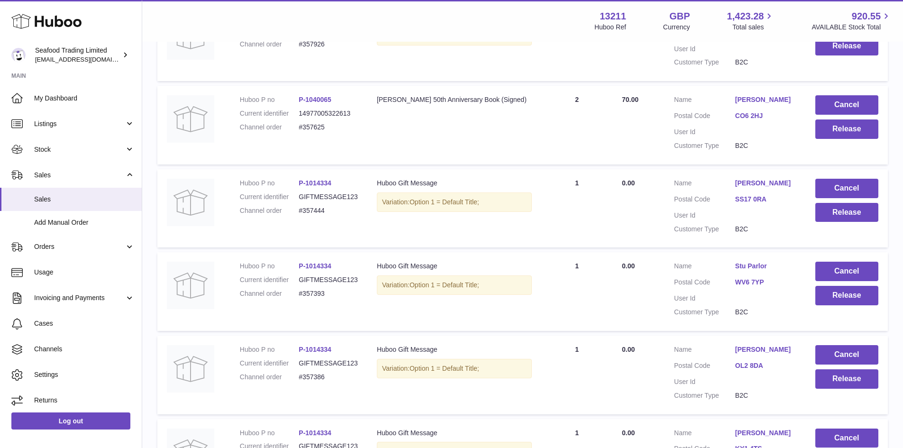
scroll to position [6917, 0]
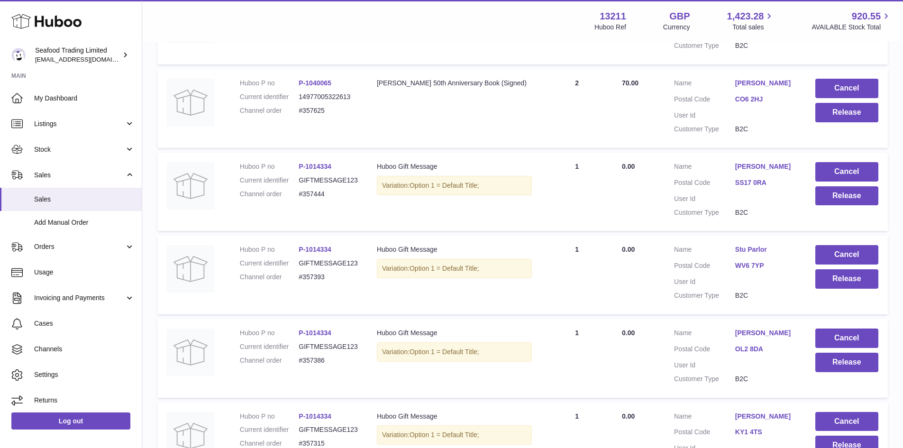
click at [318, 115] on dd "#357625" at bounding box center [328, 110] width 59 height 9
click at [862, 122] on button "Release" at bounding box center [846, 112] width 63 height 19
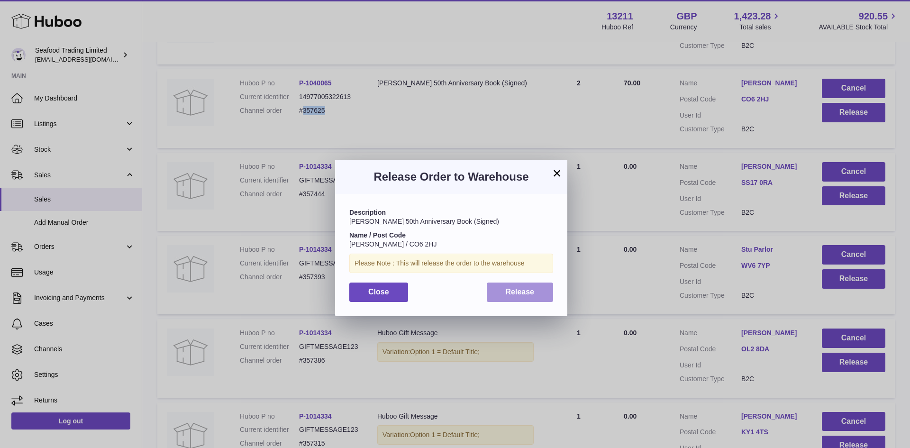
click at [488, 285] on button "Release" at bounding box center [520, 292] width 67 height 19
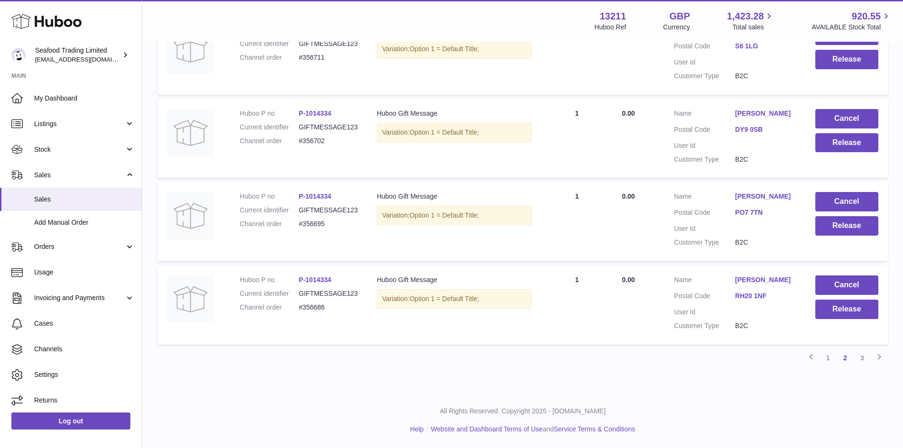
scroll to position [8427, 0]
click at [859, 356] on link "3" at bounding box center [862, 357] width 17 height 17
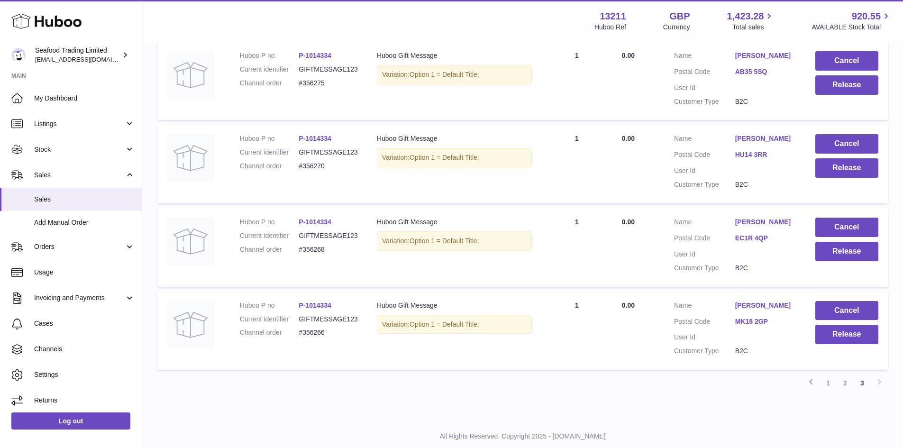
scroll to position [6675, 0]
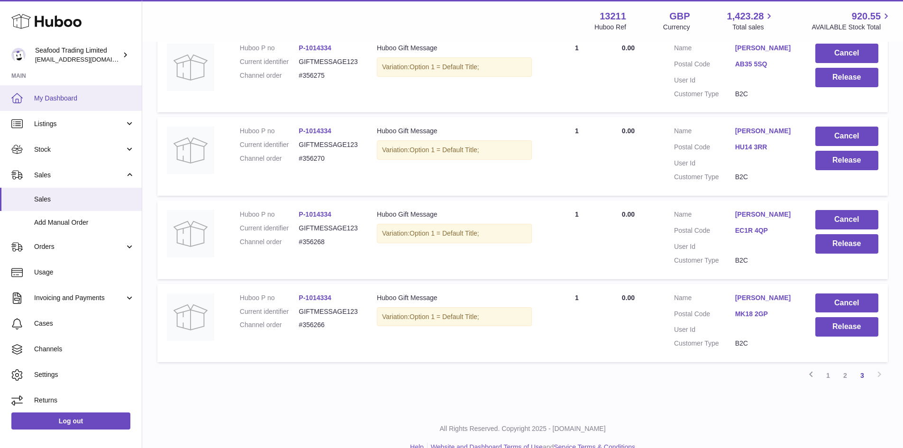
click at [62, 102] on span "My Dashboard" at bounding box center [84, 98] width 101 height 9
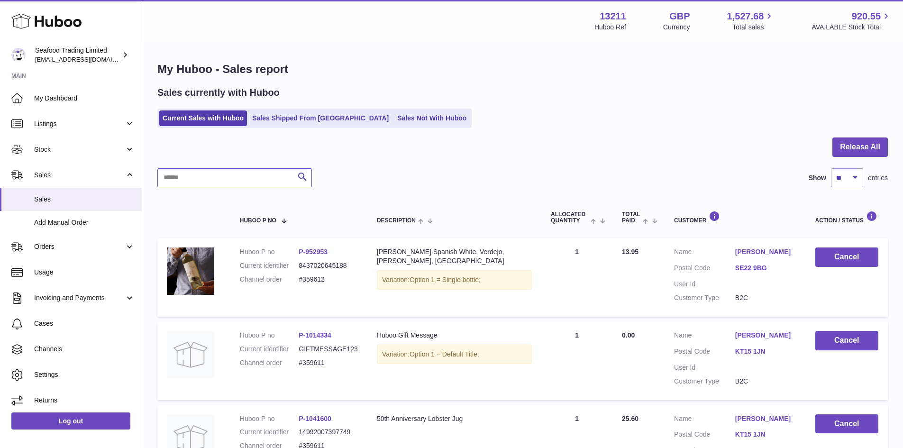
click at [197, 184] on input "text" at bounding box center [234, 177] width 155 height 19
paste input "******"
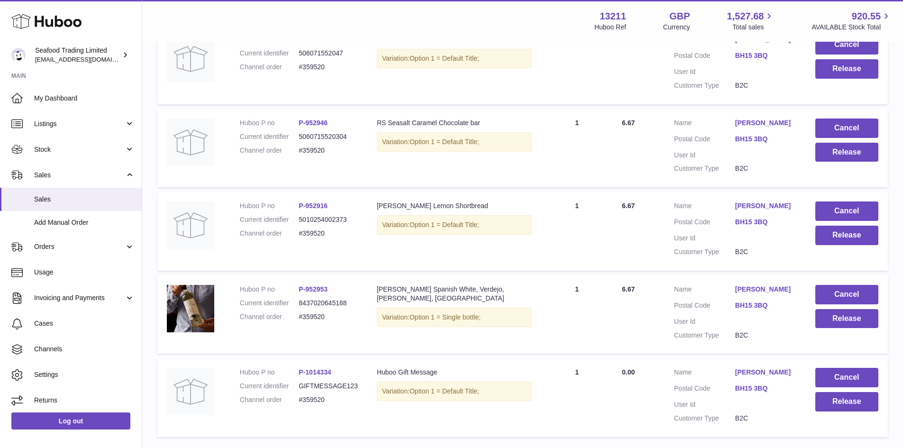
scroll to position [697, 0]
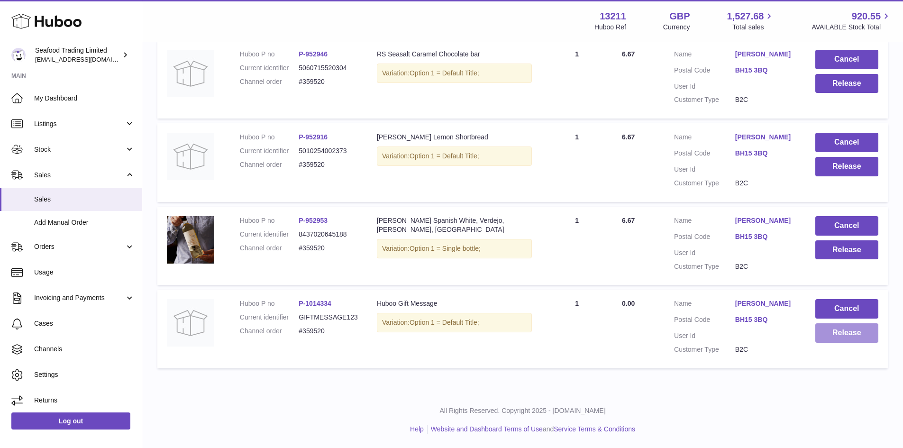
click at [824, 333] on button "Release" at bounding box center [846, 332] width 63 height 19
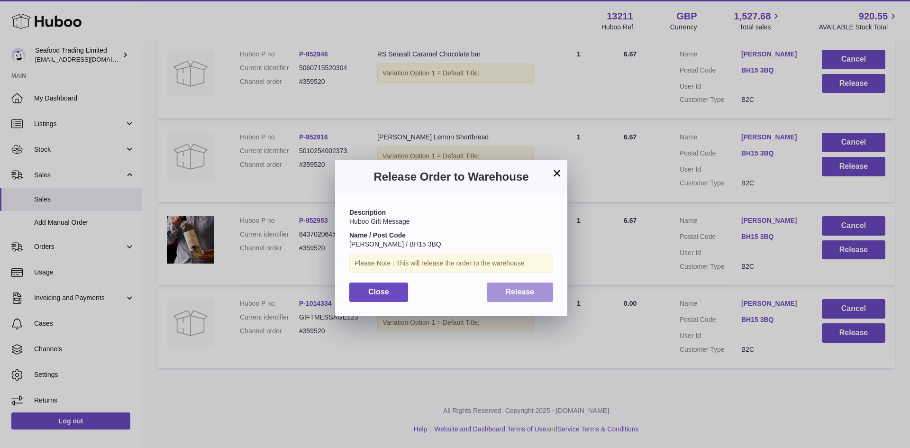
click at [527, 285] on button "Release" at bounding box center [520, 292] width 67 height 19
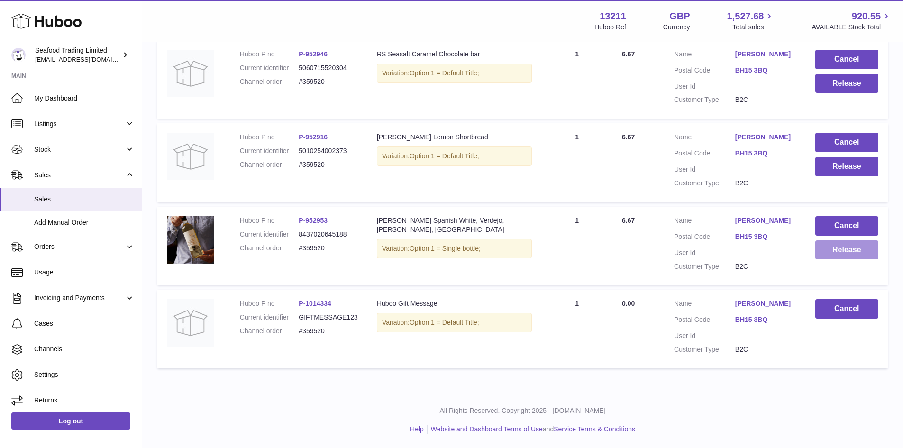
click at [842, 249] on button "Release" at bounding box center [846, 249] width 63 height 19
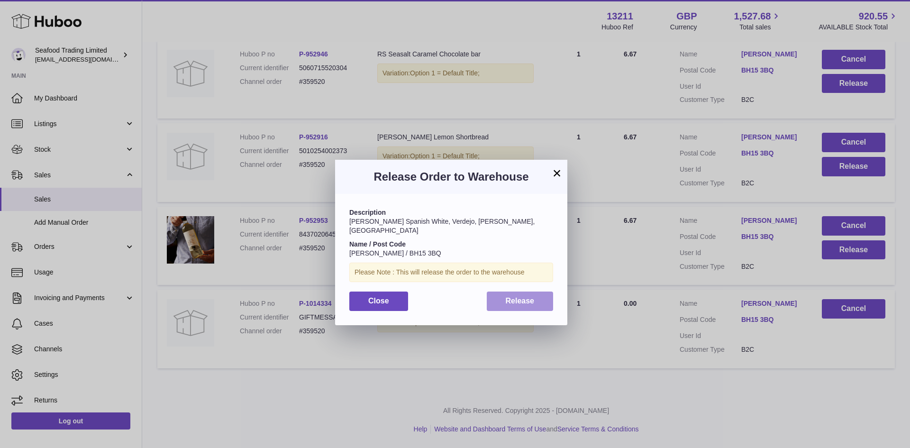
click at [530, 292] on button "Release" at bounding box center [520, 301] width 67 height 19
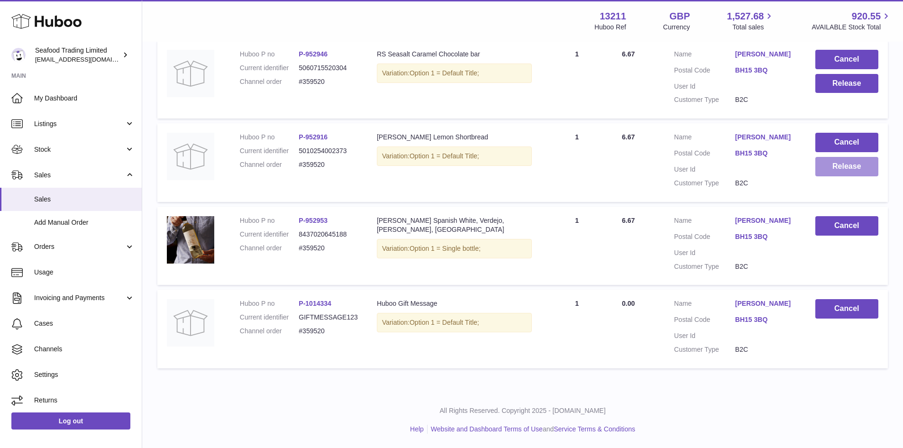
click at [832, 170] on button "Release" at bounding box center [846, 166] width 63 height 19
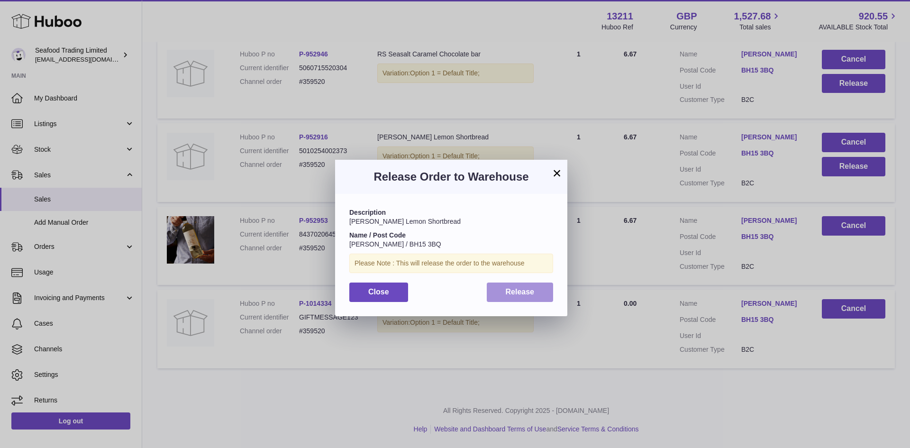
click at [506, 289] on span "Release" at bounding box center [520, 292] width 29 height 8
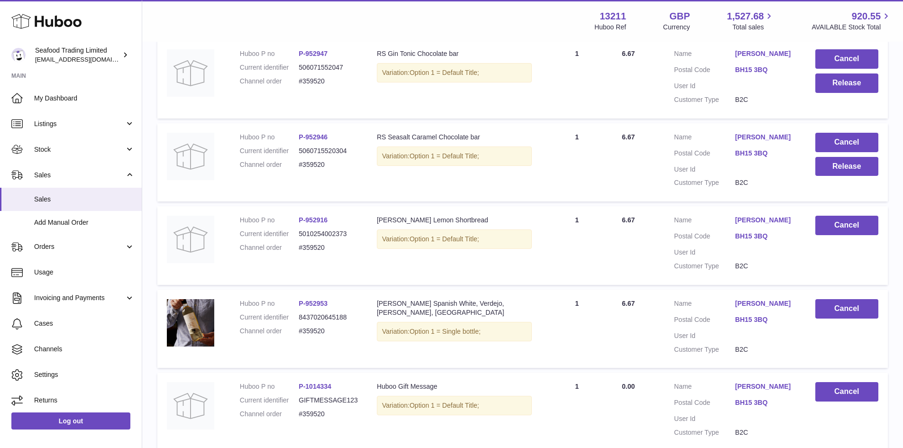
scroll to position [508, 0]
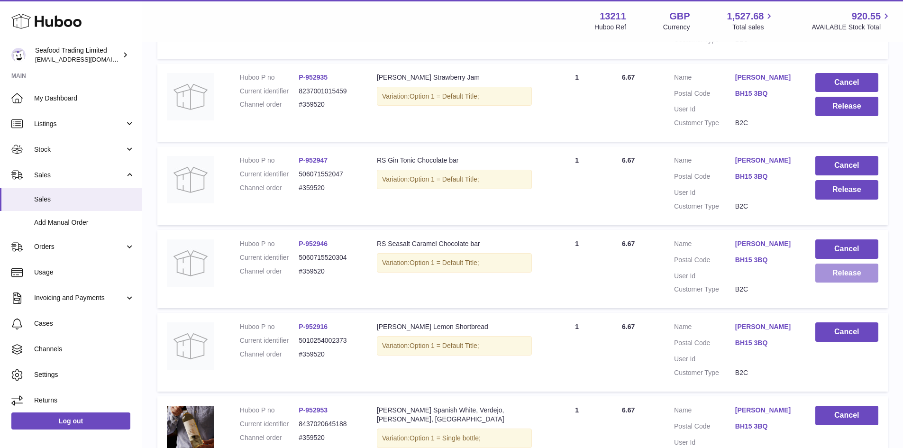
click at [818, 272] on button "Release" at bounding box center [846, 273] width 63 height 19
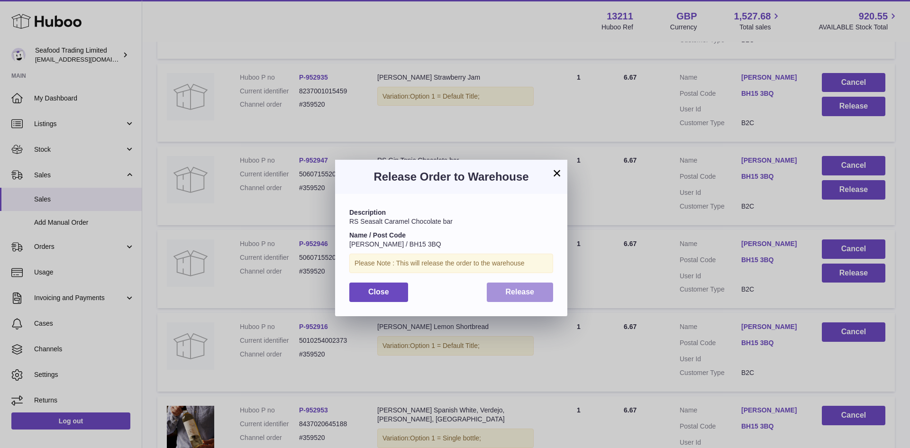
click at [499, 290] on button "Release" at bounding box center [520, 292] width 67 height 19
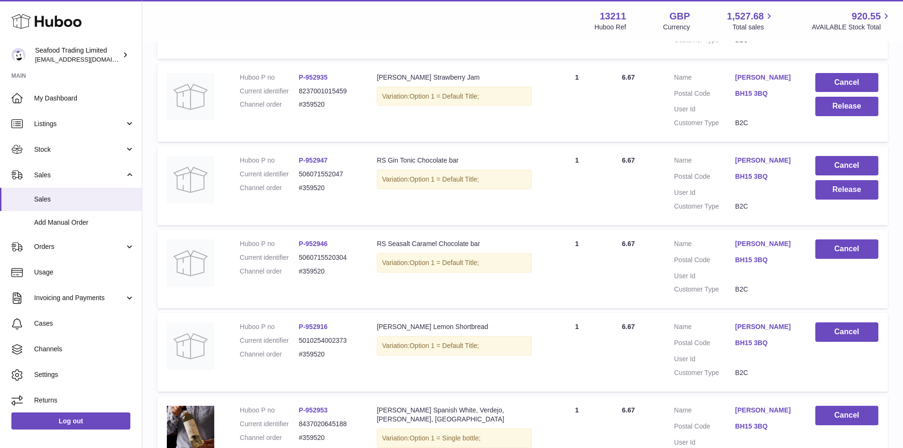
scroll to position [413, 0]
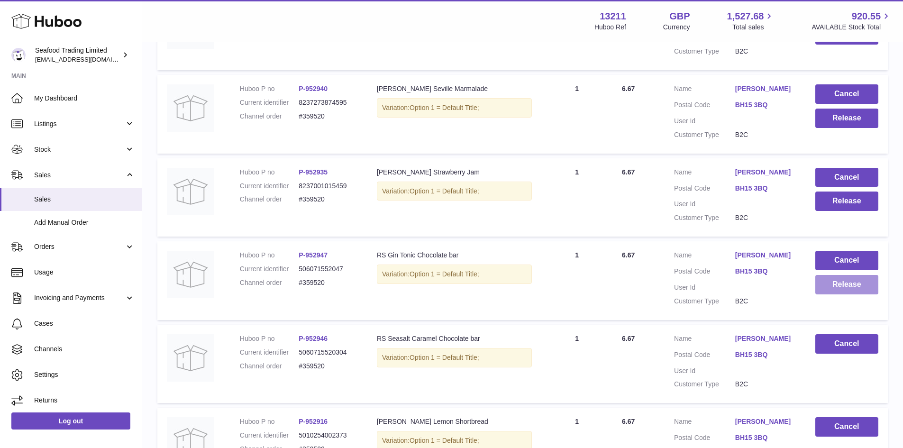
click at [831, 285] on button "Release" at bounding box center [846, 284] width 63 height 19
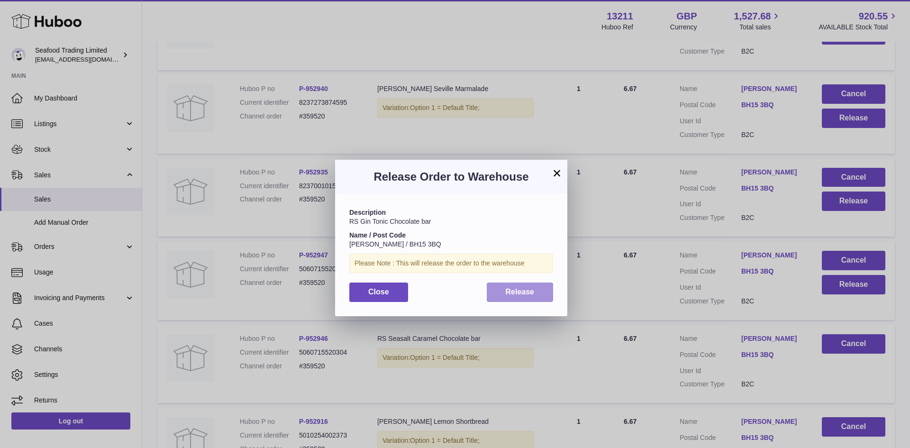
click at [524, 300] on button "Release" at bounding box center [520, 292] width 67 height 19
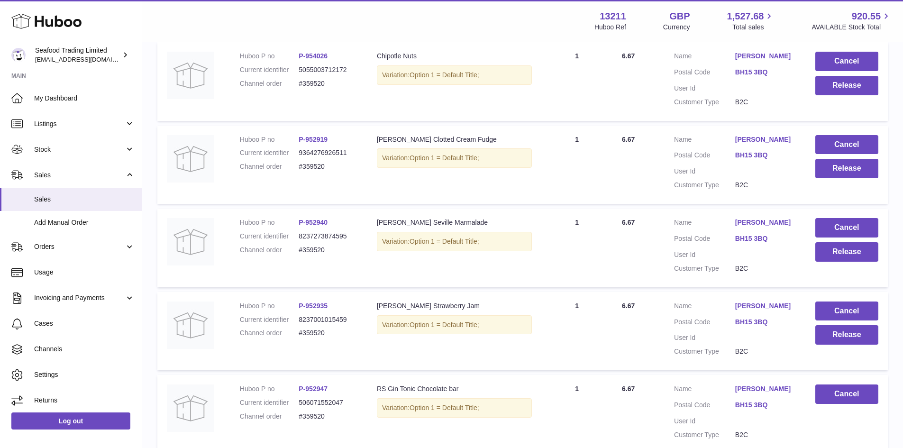
scroll to position [271, 0]
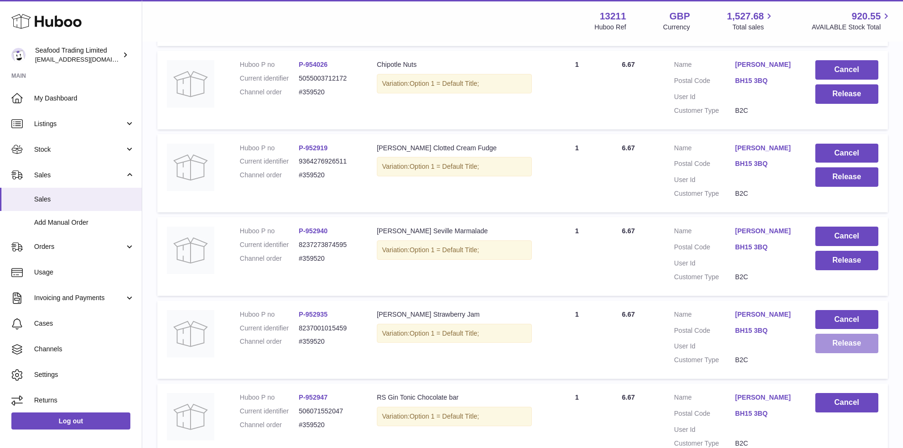
click at [843, 338] on button "Release" at bounding box center [846, 343] width 63 height 19
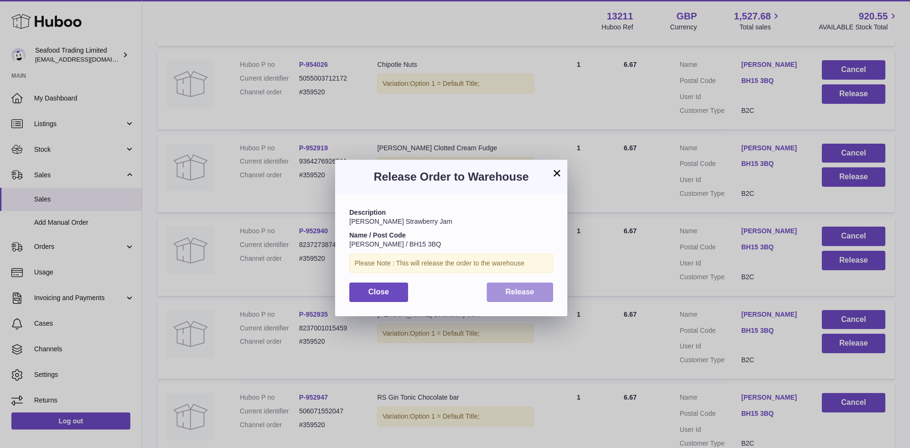
click at [507, 289] on span "Release" at bounding box center [520, 292] width 29 height 8
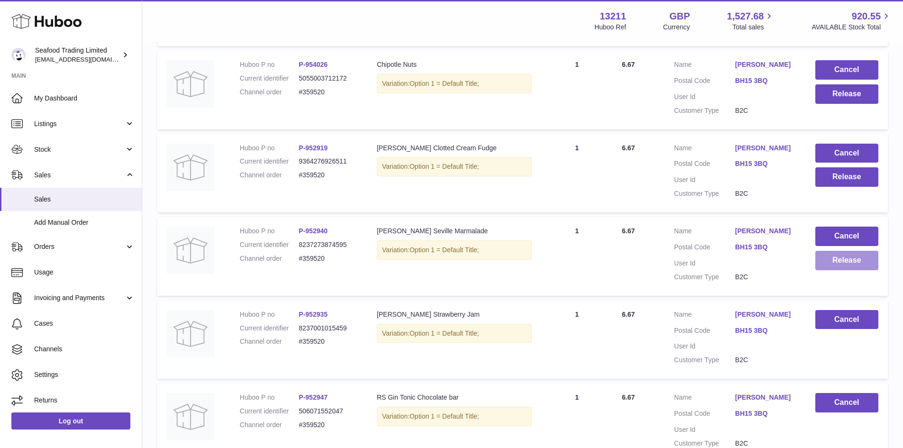
click at [842, 261] on button "Release" at bounding box center [846, 260] width 63 height 19
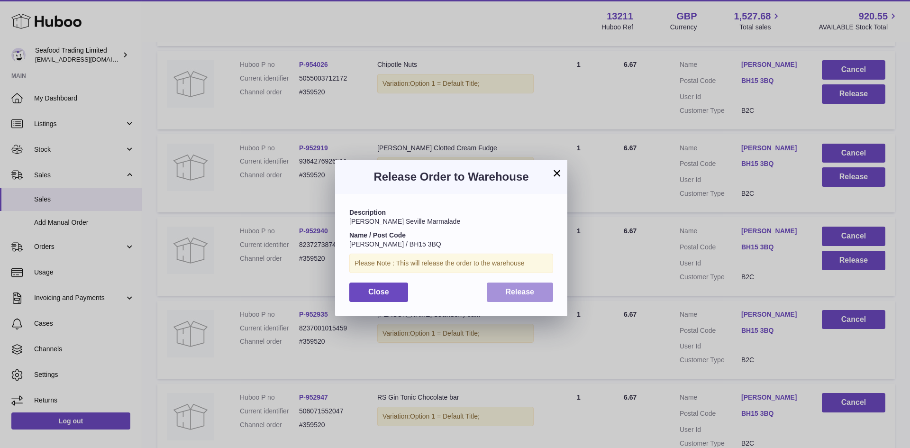
click at [513, 299] on button "Release" at bounding box center [520, 292] width 67 height 19
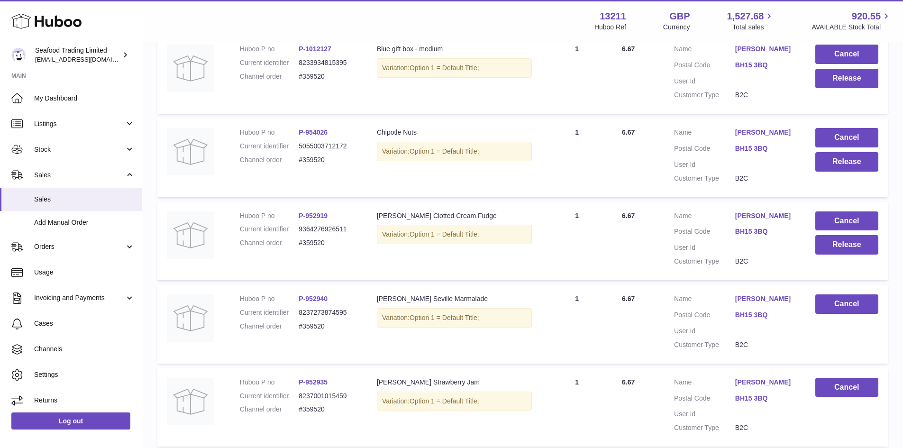
scroll to position [176, 0]
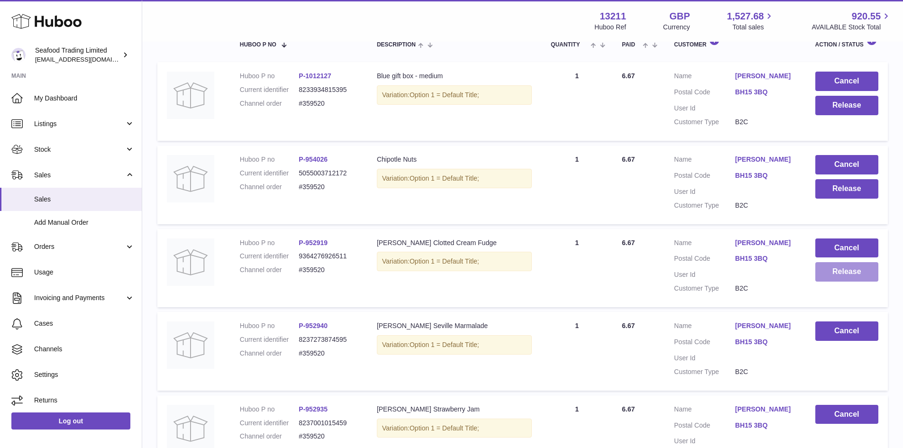
click at [857, 271] on button "Release" at bounding box center [846, 271] width 63 height 19
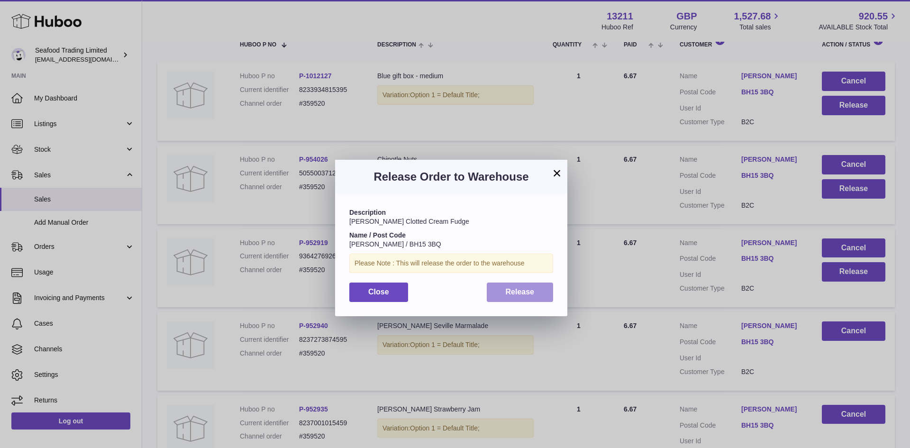
click at [495, 293] on button "Release" at bounding box center [520, 292] width 67 height 19
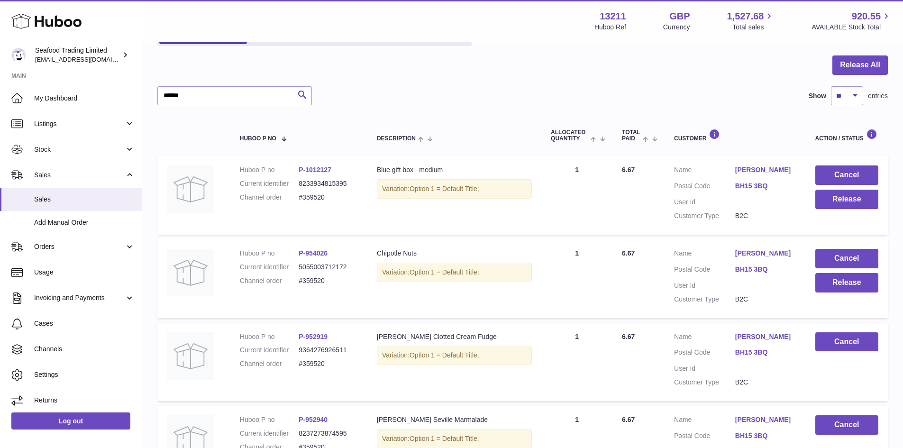
scroll to position [81, 0]
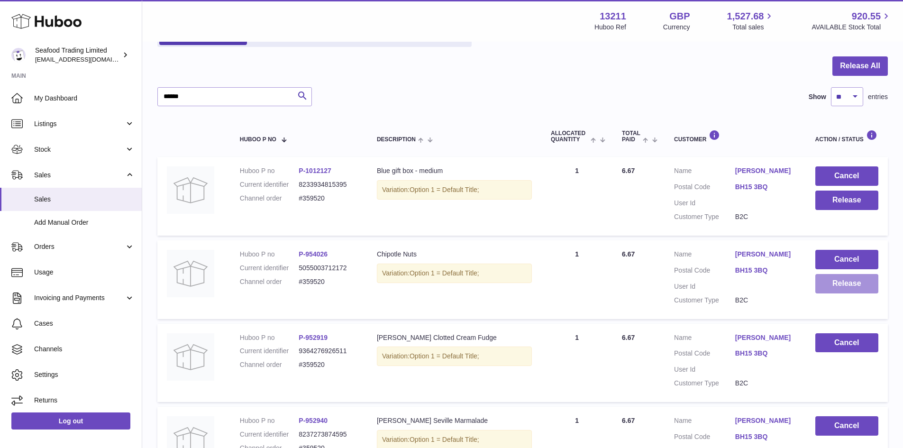
click at [849, 279] on button "Release" at bounding box center [846, 283] width 63 height 19
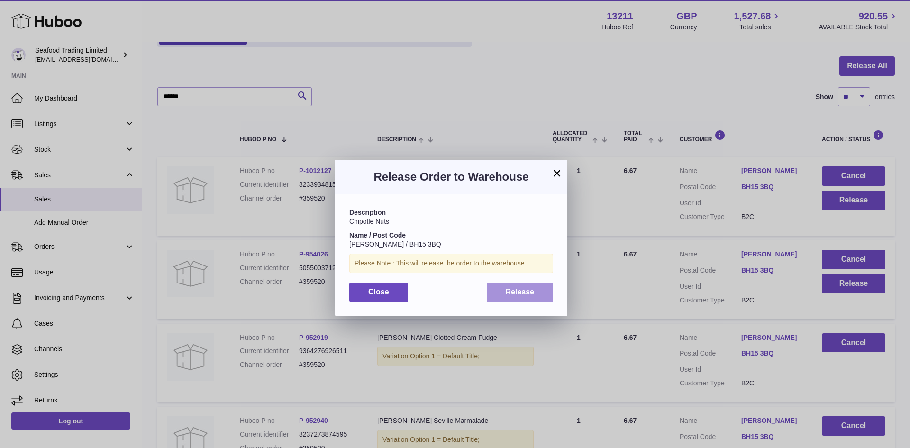
click at [522, 288] on span "Release" at bounding box center [520, 292] width 29 height 8
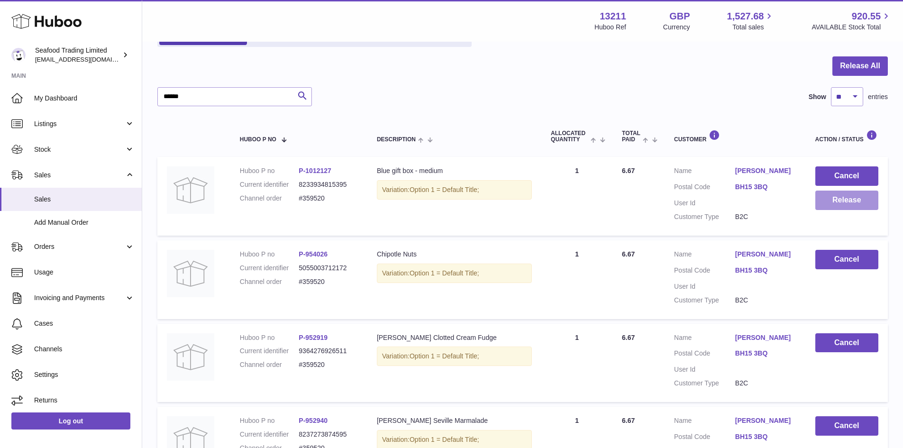
click at [830, 204] on button "Release" at bounding box center [846, 200] width 63 height 19
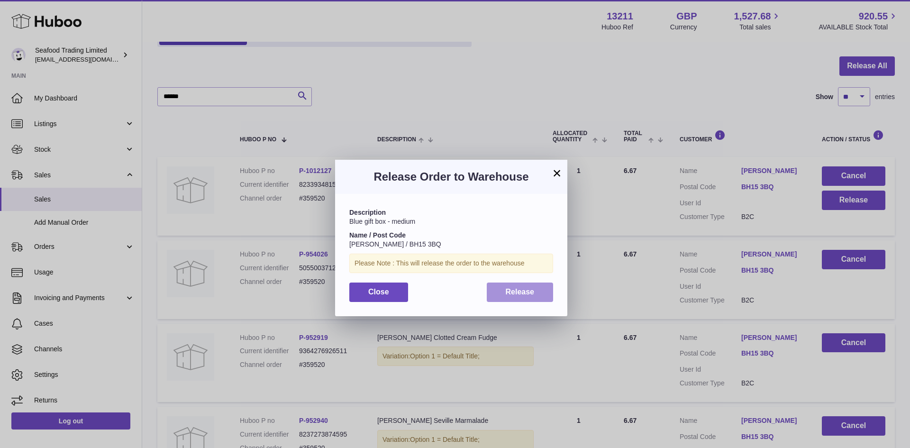
click at [527, 293] on span "Release" at bounding box center [520, 292] width 29 height 8
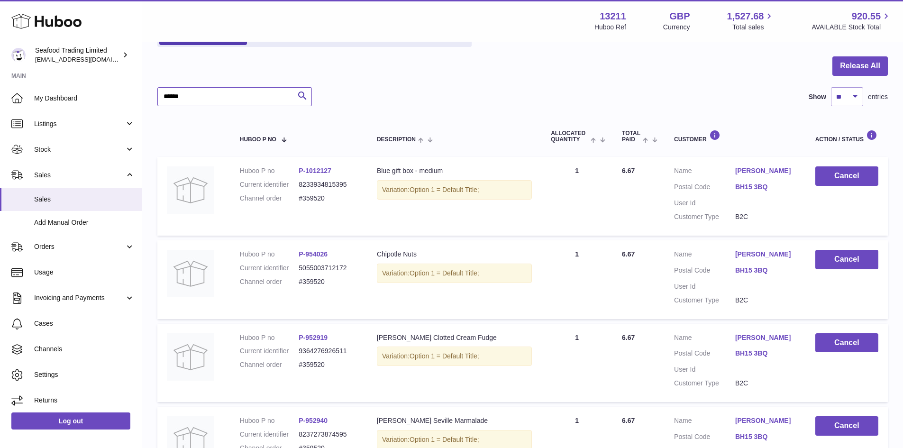
drag, startPoint x: 200, startPoint y: 94, endPoint x: 156, endPoint y: 92, distance: 44.2
paste input "text"
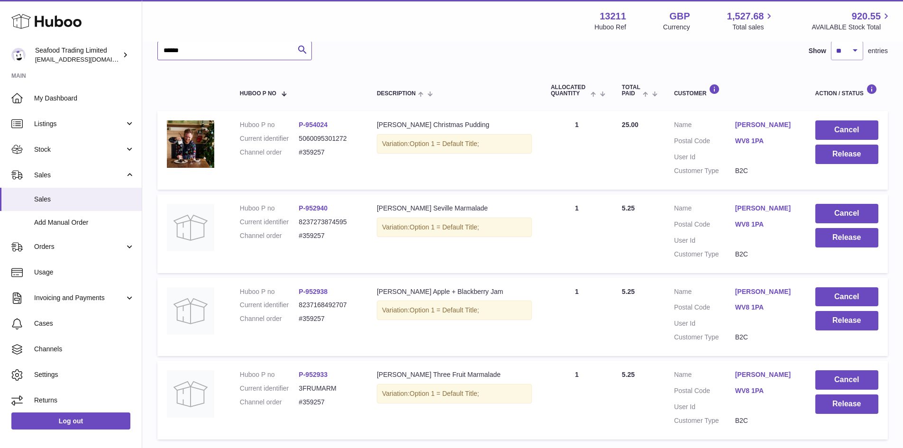
scroll to position [198, 0]
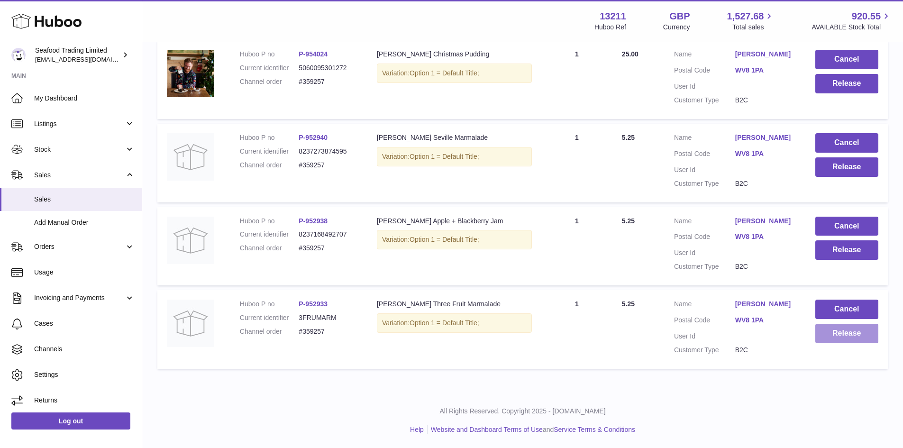
type input "******"
click at [843, 342] on button "Release" at bounding box center [846, 333] width 63 height 19
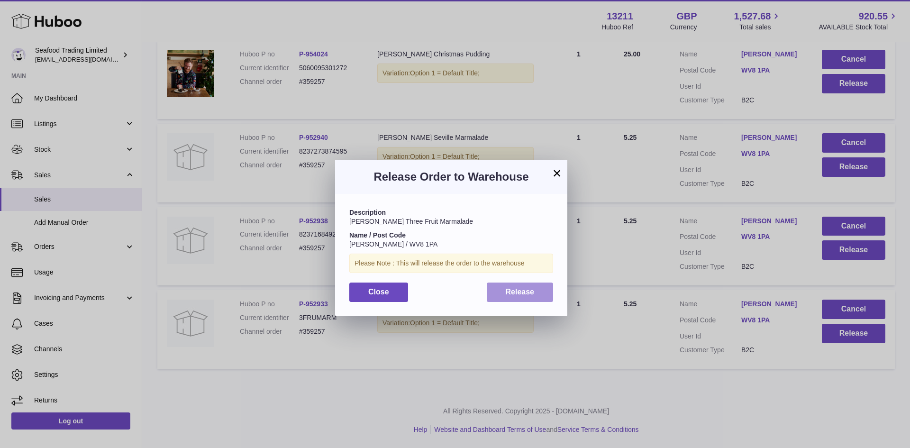
click at [541, 296] on button "Release" at bounding box center [520, 292] width 67 height 19
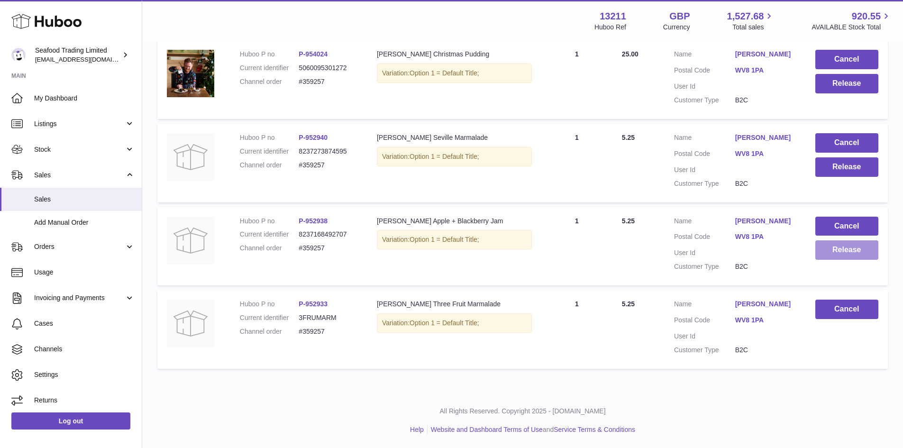
click at [836, 251] on button "Release" at bounding box center [846, 249] width 63 height 19
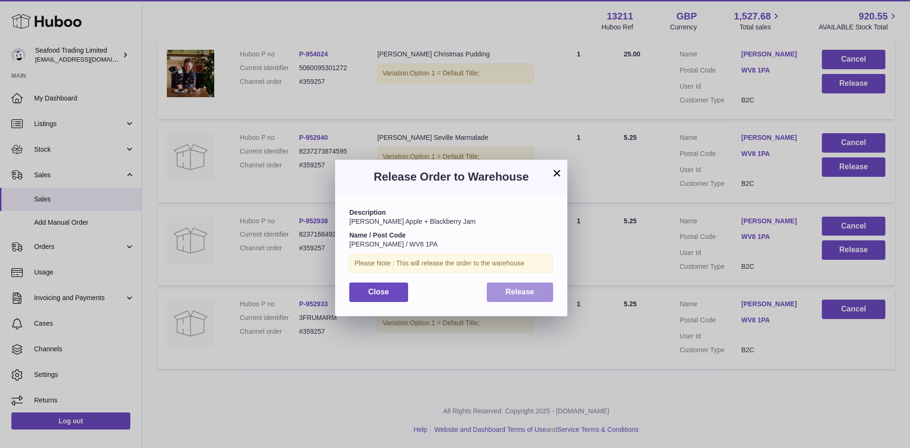
click at [531, 300] on button "Release" at bounding box center [520, 292] width 67 height 19
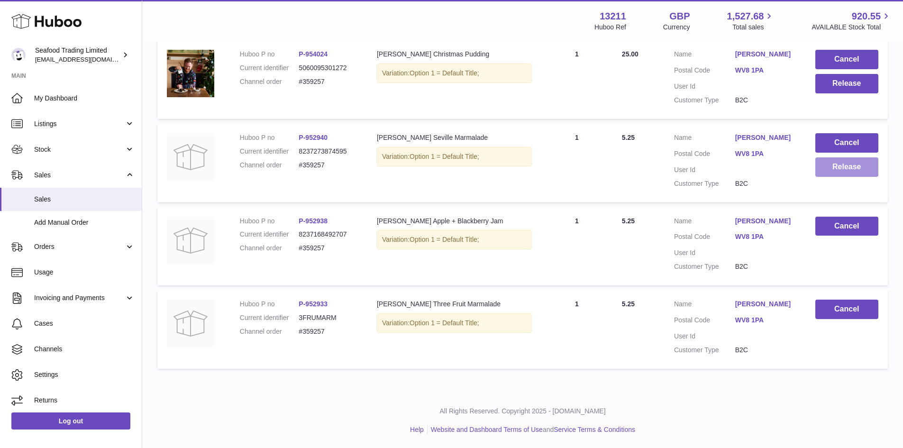
click at [840, 162] on button "Release" at bounding box center [846, 166] width 63 height 19
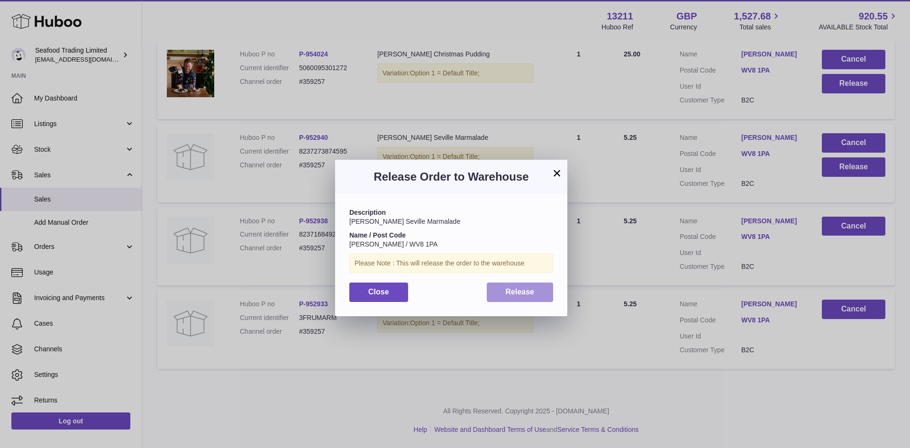
click at [522, 292] on span "Release" at bounding box center [520, 292] width 29 height 8
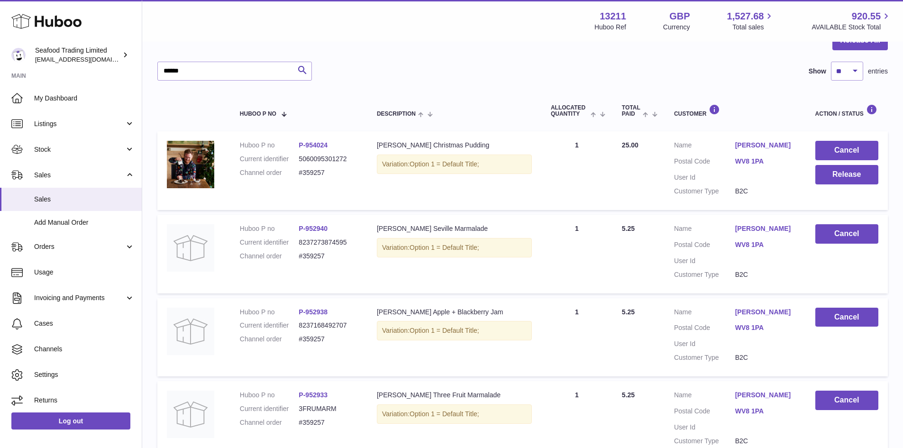
scroll to position [55, 0]
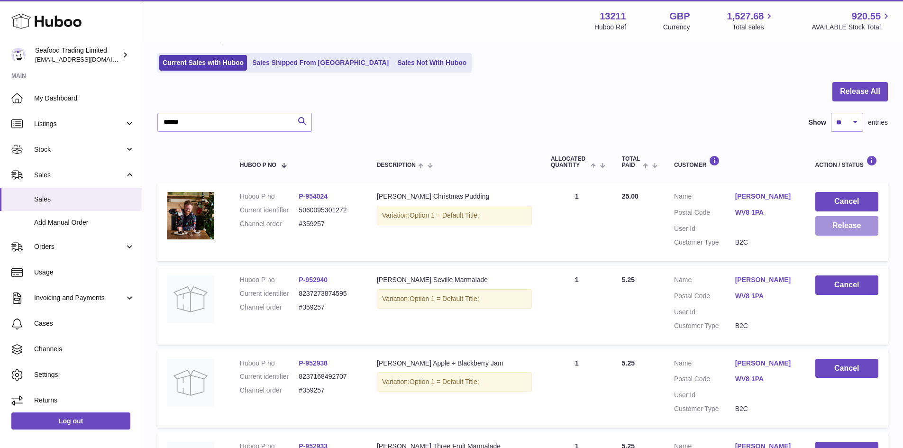
click at [831, 227] on button "Release" at bounding box center [846, 225] width 63 height 19
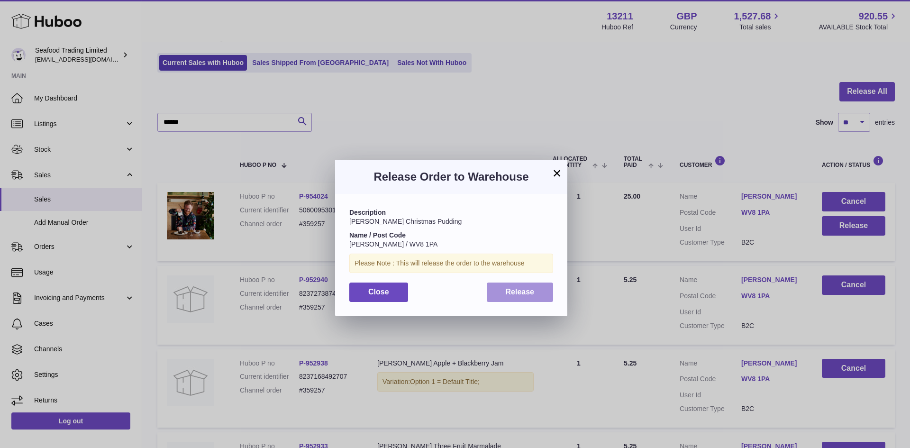
click at [535, 301] on button "Release" at bounding box center [520, 292] width 67 height 19
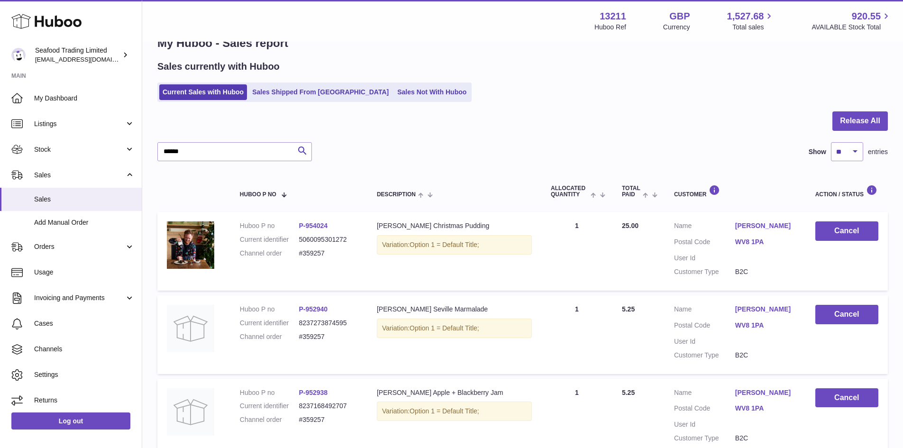
scroll to position [0, 0]
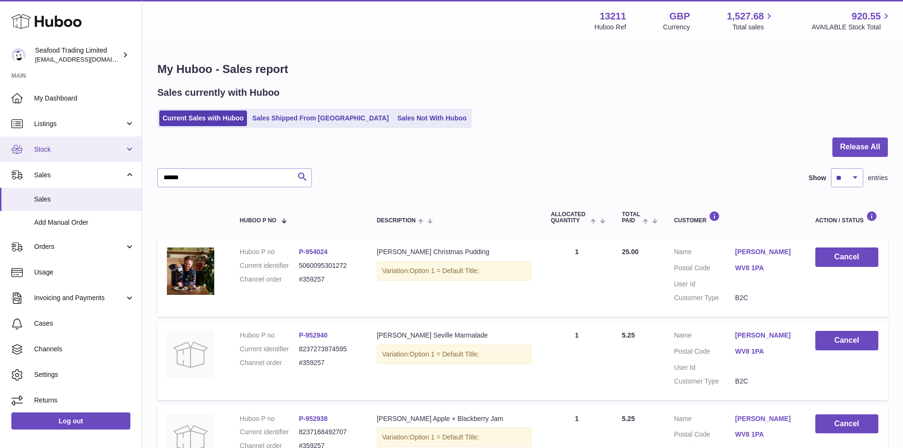
click at [55, 146] on span "Stock" at bounding box center [79, 149] width 91 height 9
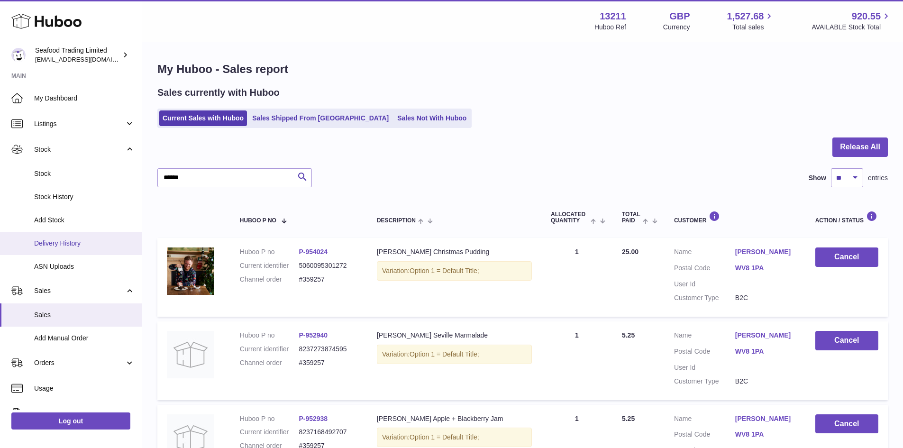
click at [76, 243] on span "Delivery History" at bounding box center [84, 243] width 101 height 9
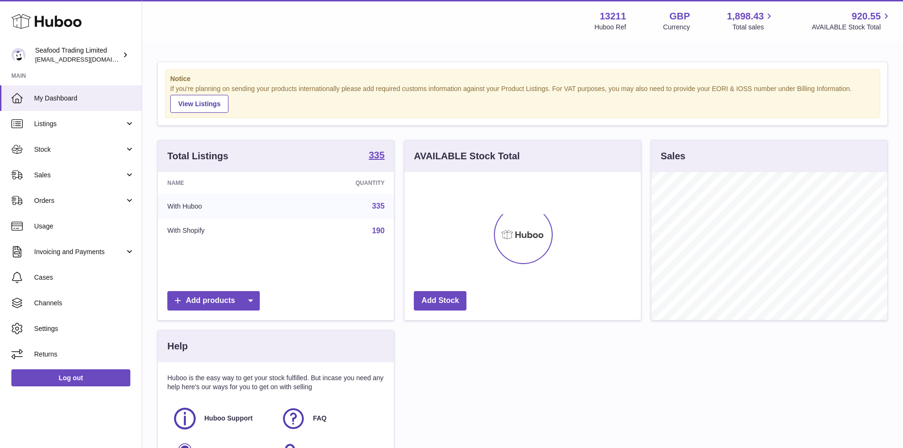
scroll to position [148, 237]
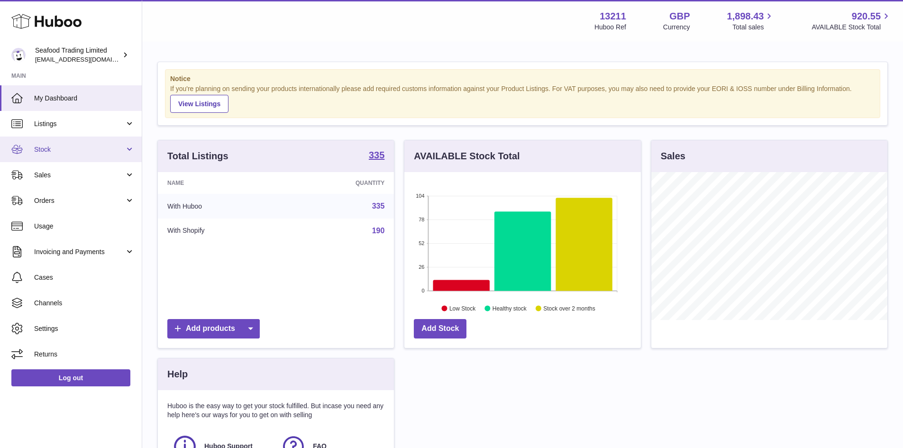
click at [65, 155] on link "Stock" at bounding box center [71, 150] width 142 height 26
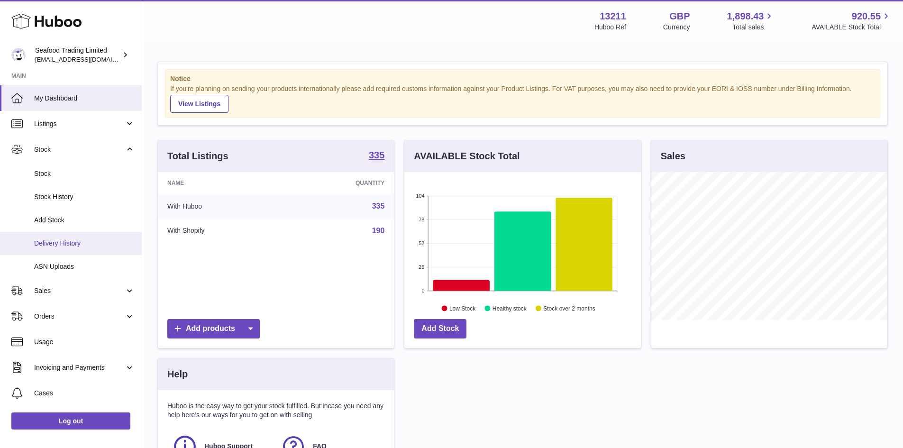
click at [66, 241] on span "Delivery History" at bounding box center [84, 243] width 101 height 9
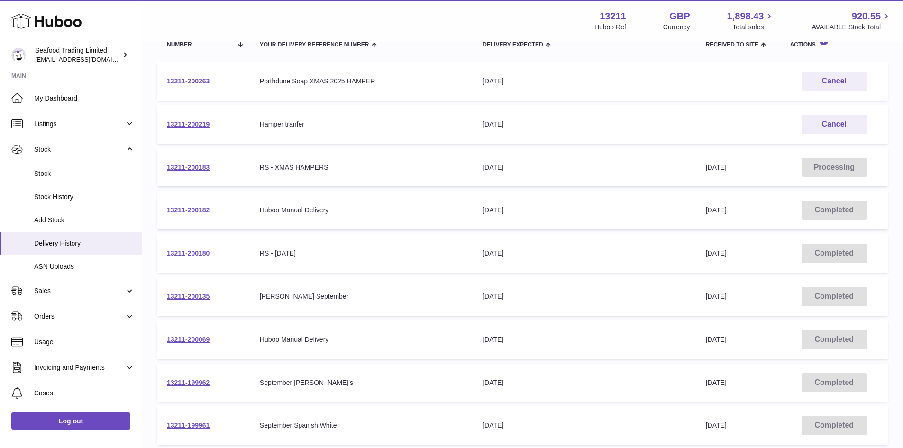
scroll to position [142, 0]
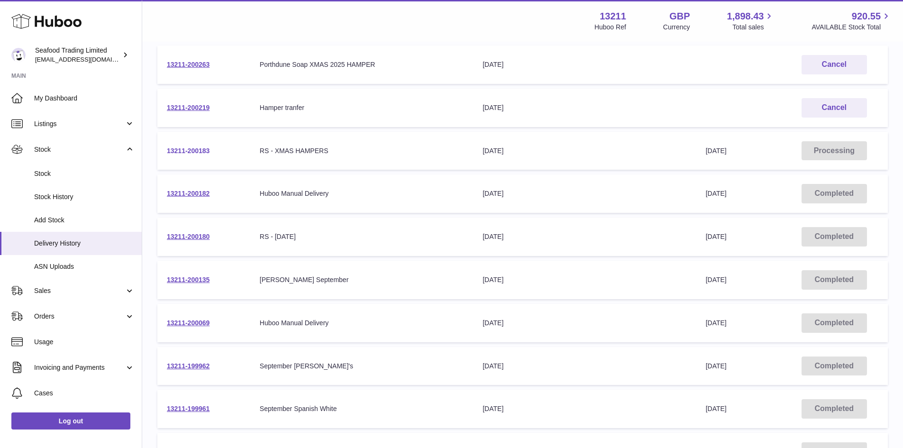
click at [192, 147] on link "13211-200183" at bounding box center [188, 151] width 43 height 8
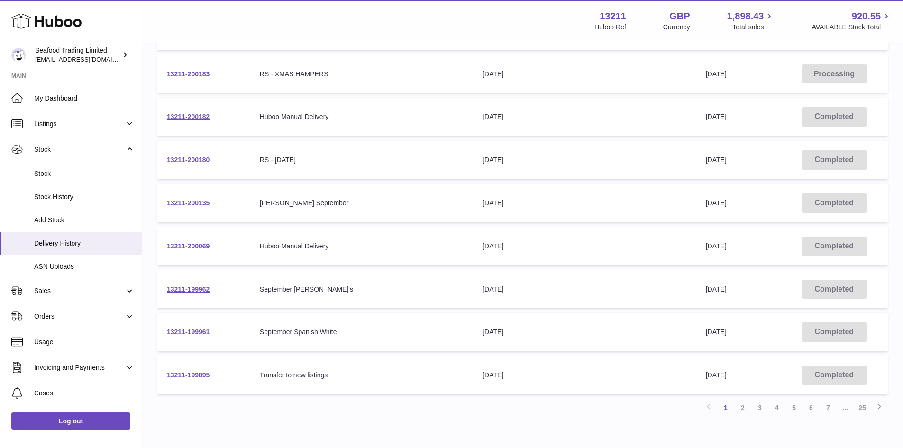
scroll to position [237, 0]
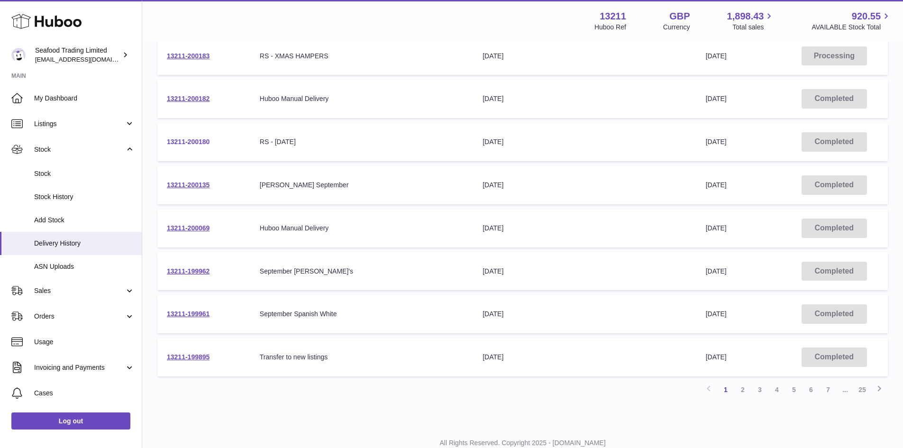
click at [190, 143] on link "13211-200180" at bounding box center [188, 142] width 43 height 8
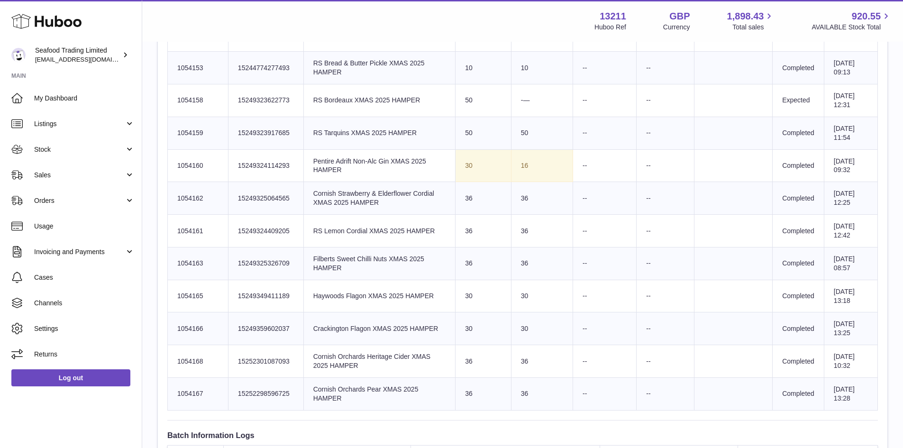
scroll to position [1754, 0]
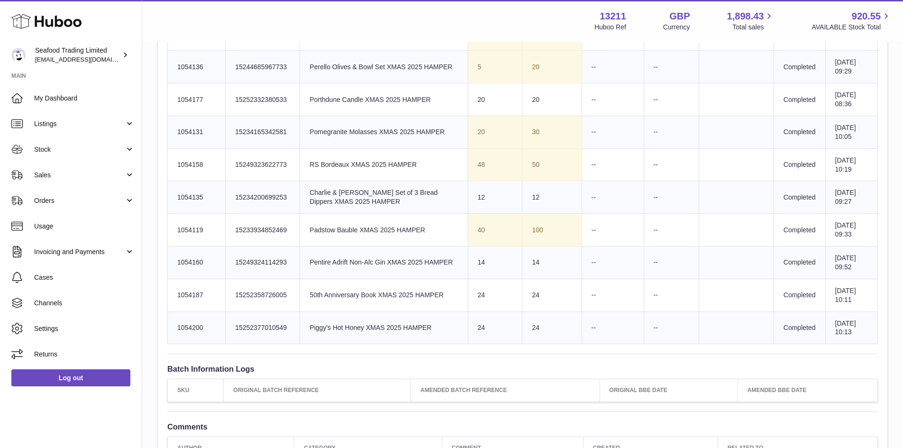
scroll to position [948, 0]
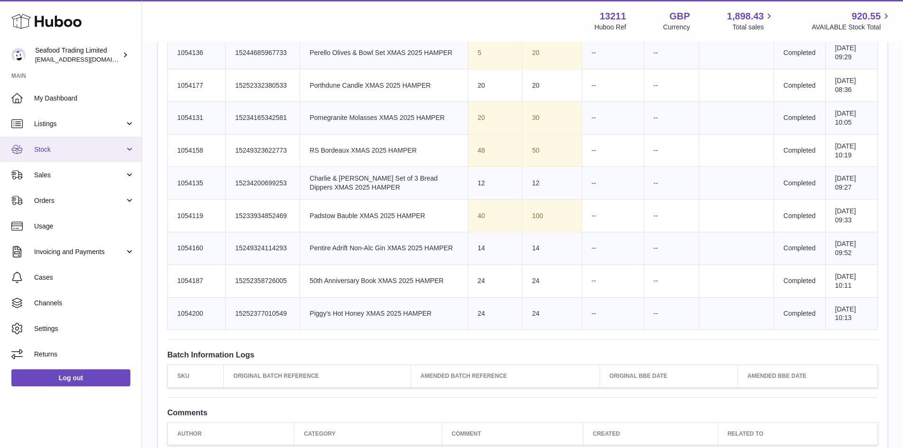
click at [71, 161] on link "Stock" at bounding box center [71, 150] width 142 height 26
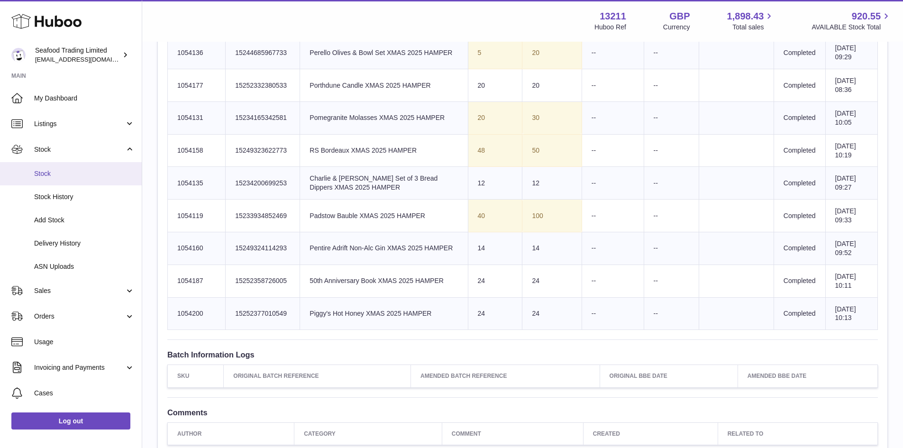
click at [43, 174] on span "Stock" at bounding box center [84, 173] width 101 height 9
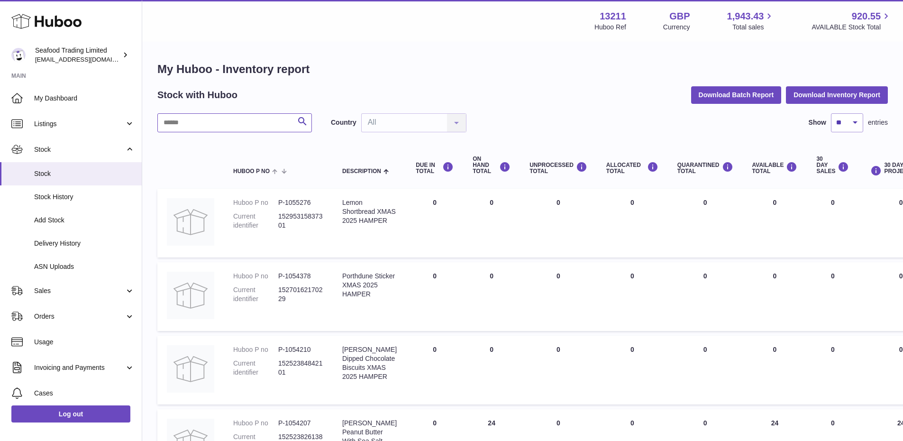
click at [207, 123] on input "text" at bounding box center [234, 122] width 155 height 19
paste input "******"
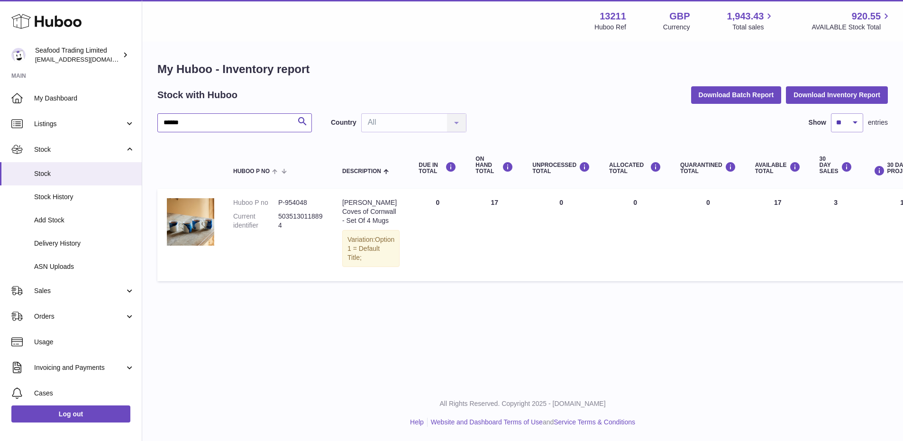
type input "******"
